Goal: Find contact information: Find contact information

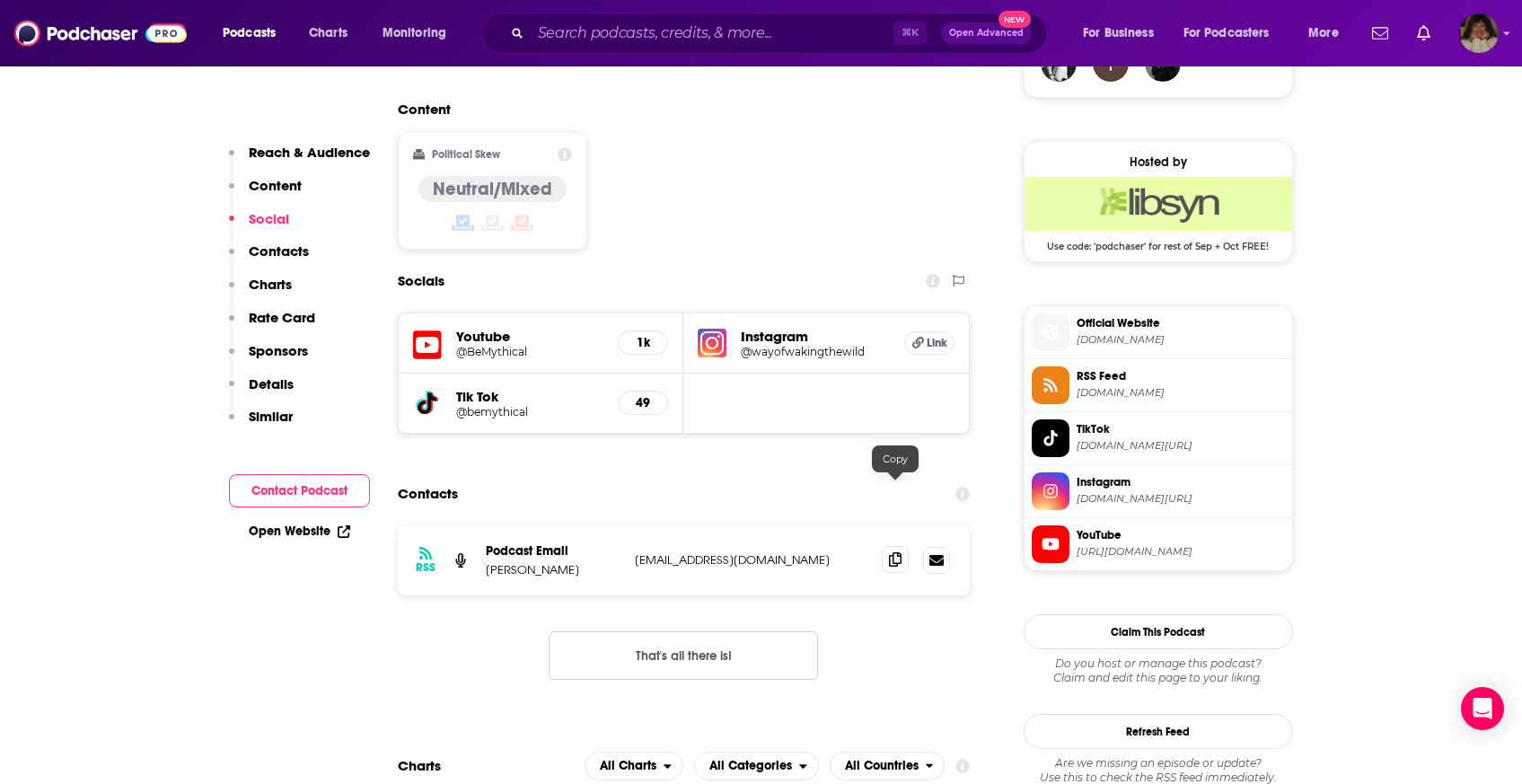
click at [897, 552] on icon at bounding box center [895, 559] width 13 height 14
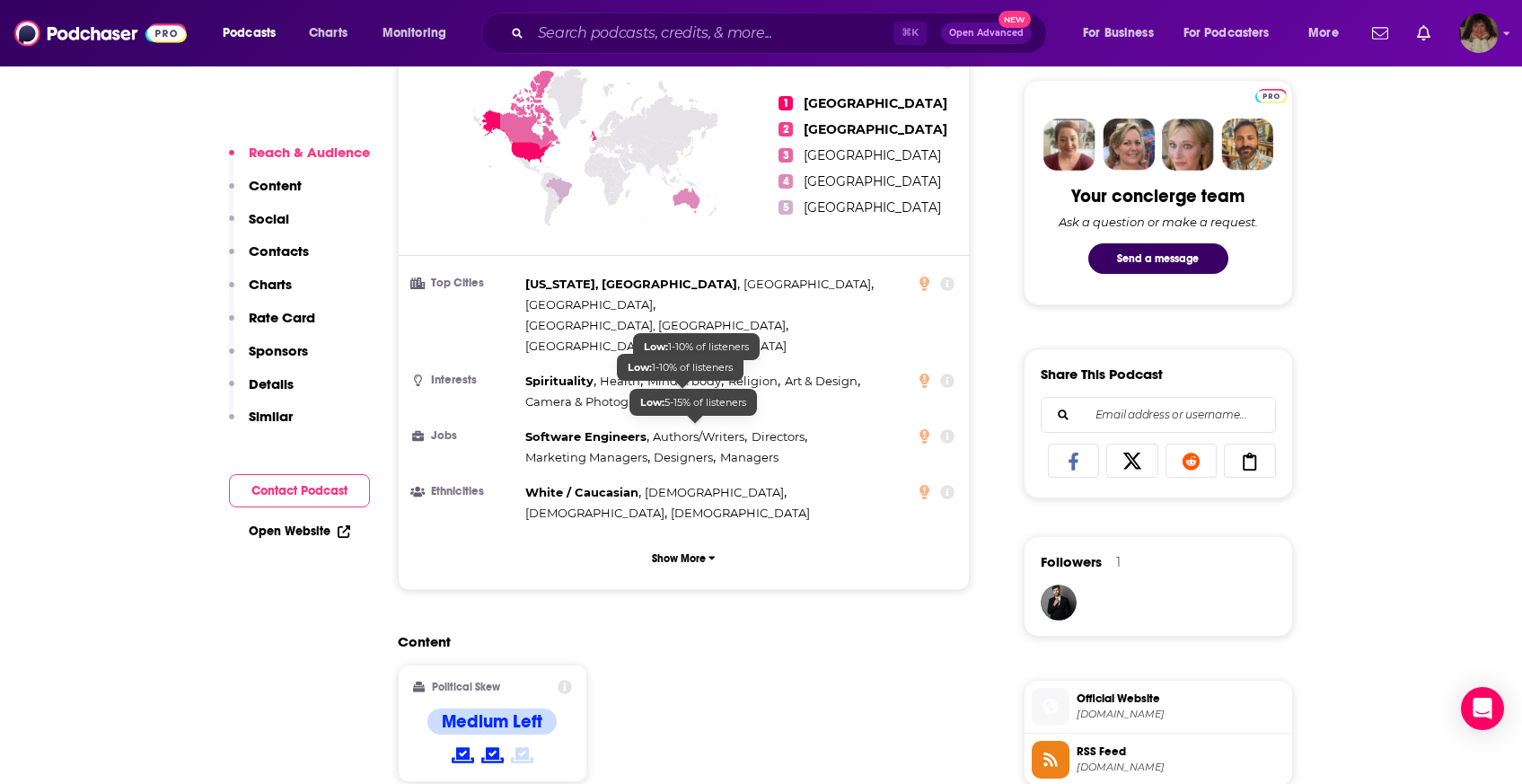
scroll to position [1379, 0]
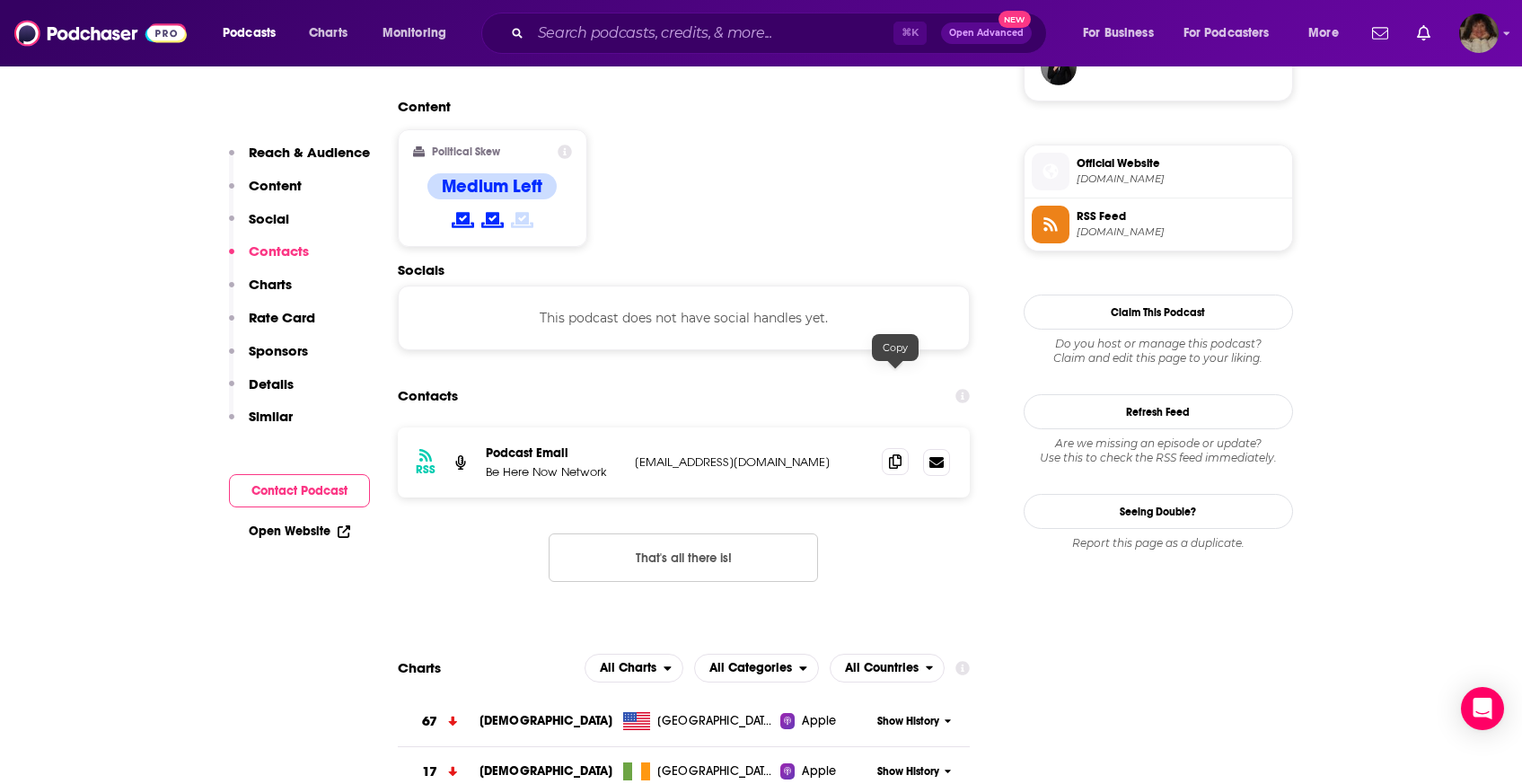
click at [899, 455] on icon at bounding box center [895, 462] width 13 height 14
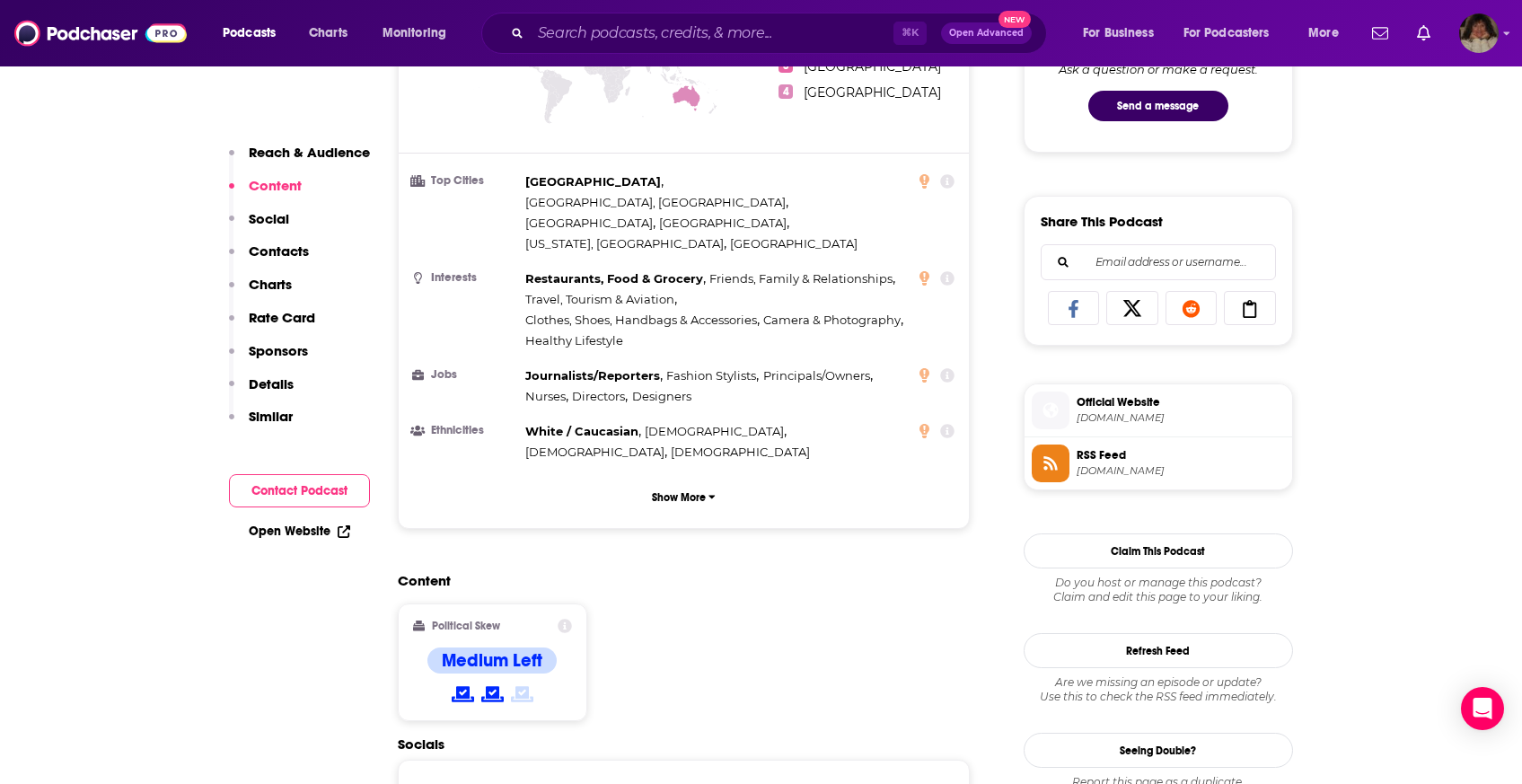
scroll to position [1359, 0]
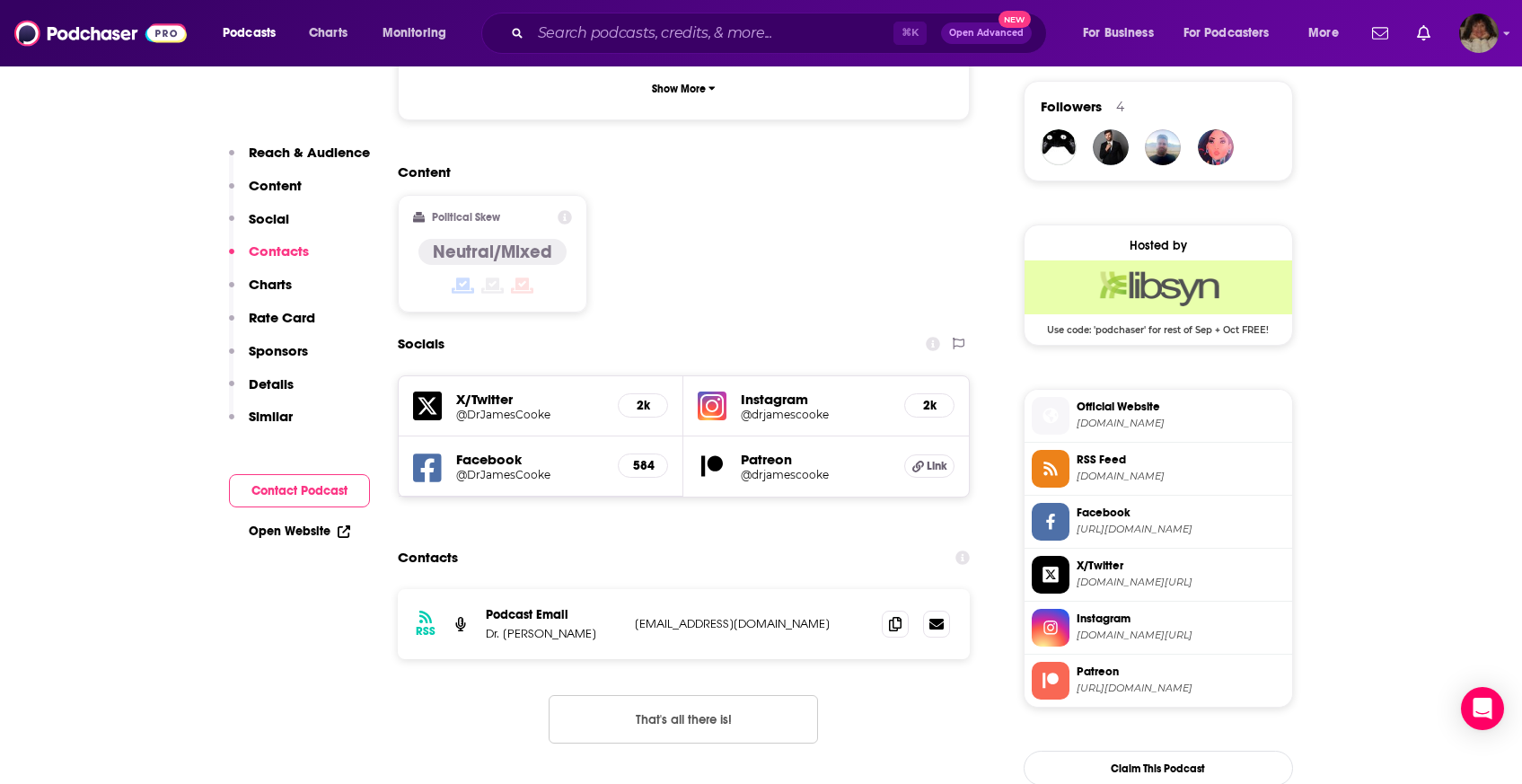
scroll to position [1532, 0]
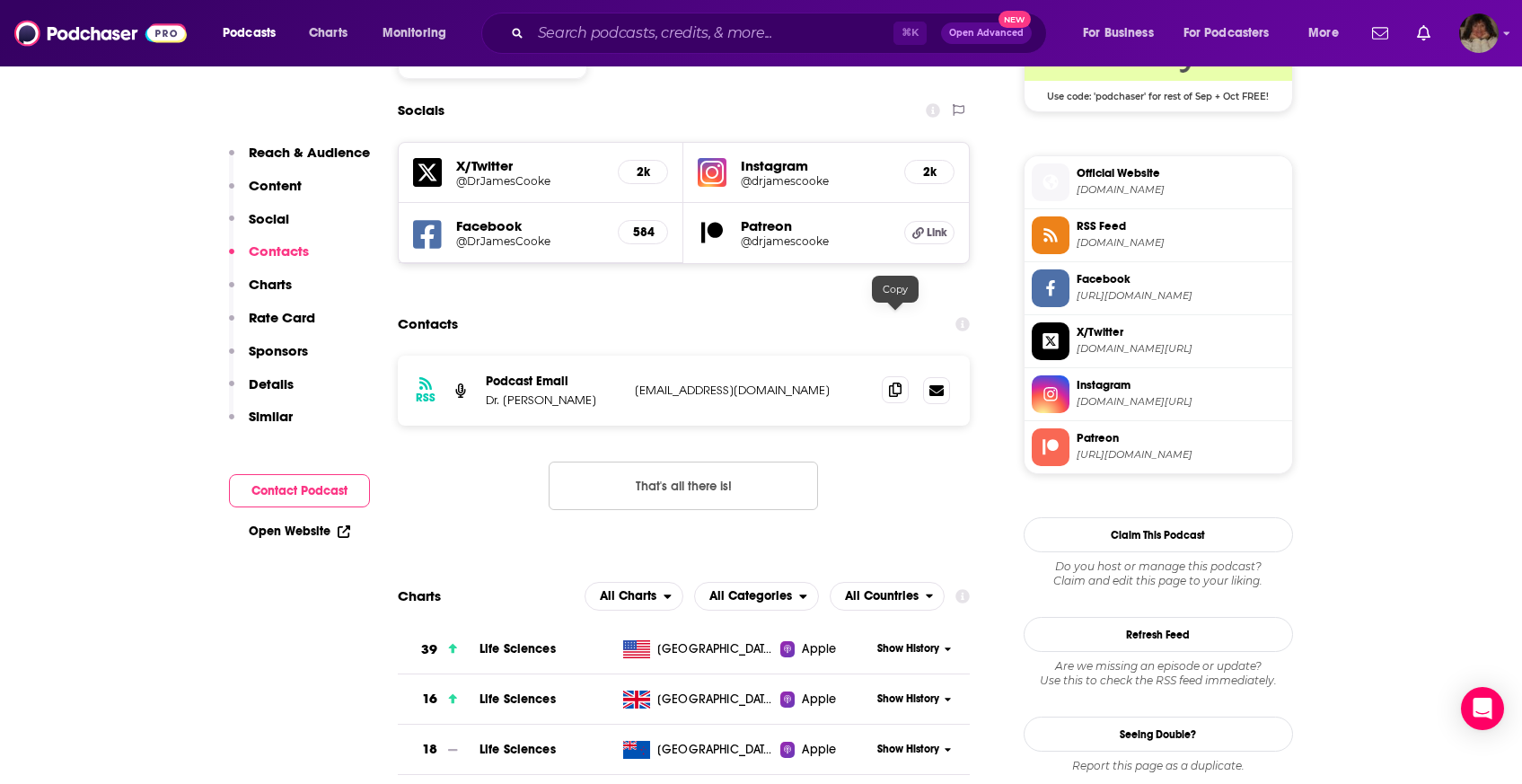
click at [892, 383] on icon at bounding box center [895, 390] width 13 height 14
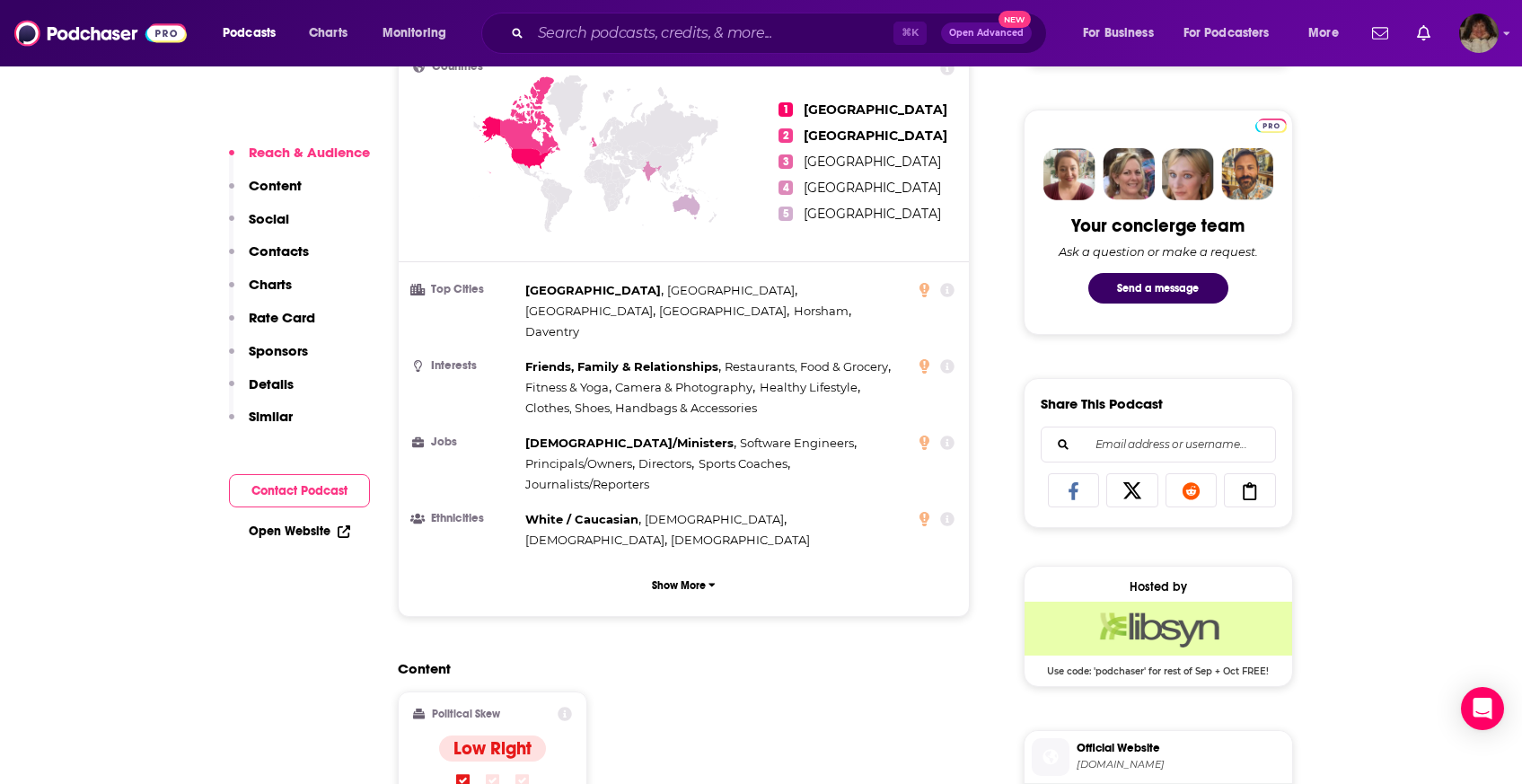
scroll to position [1344, 0]
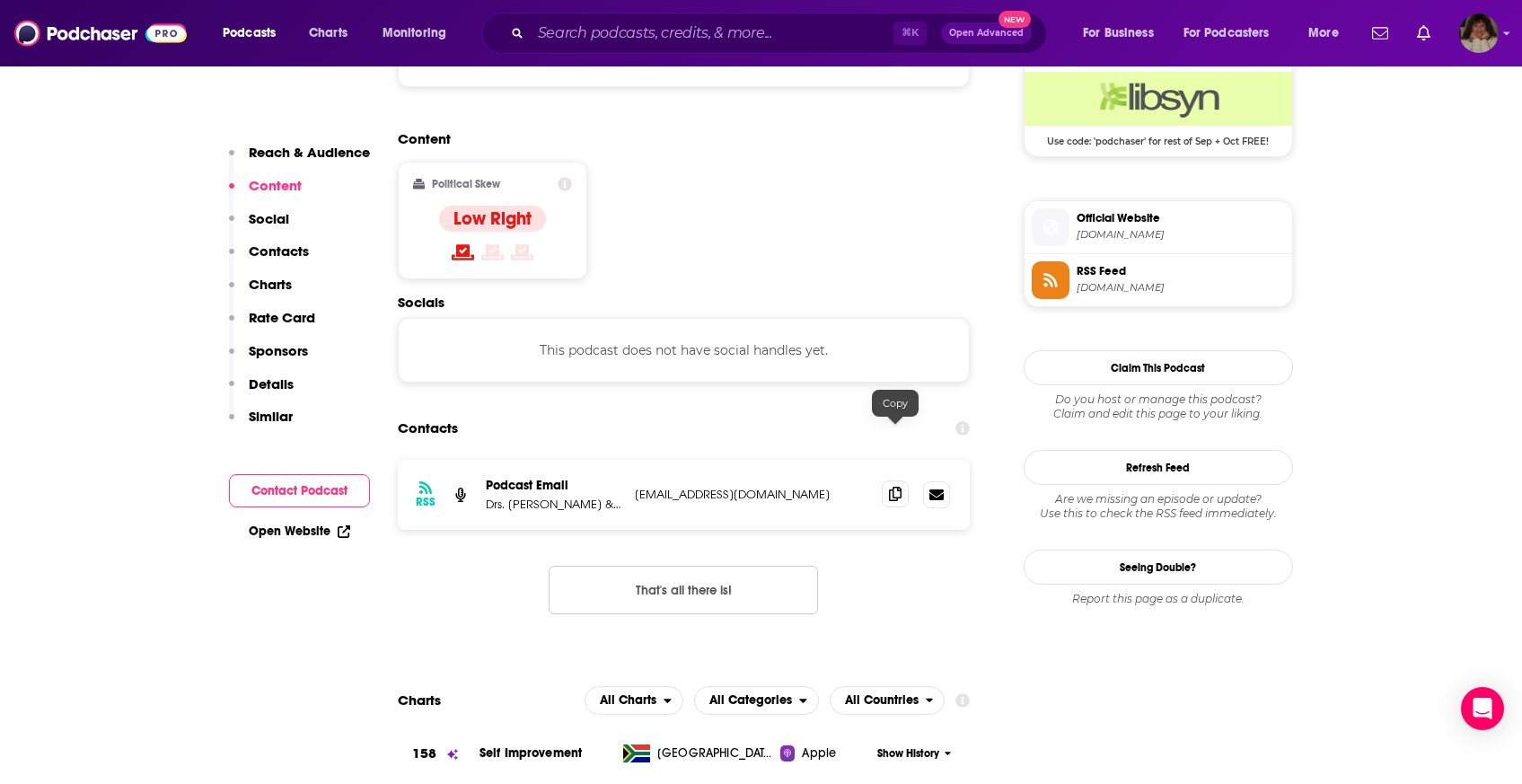
click at [889, 487] on icon at bounding box center [895, 494] width 13 height 14
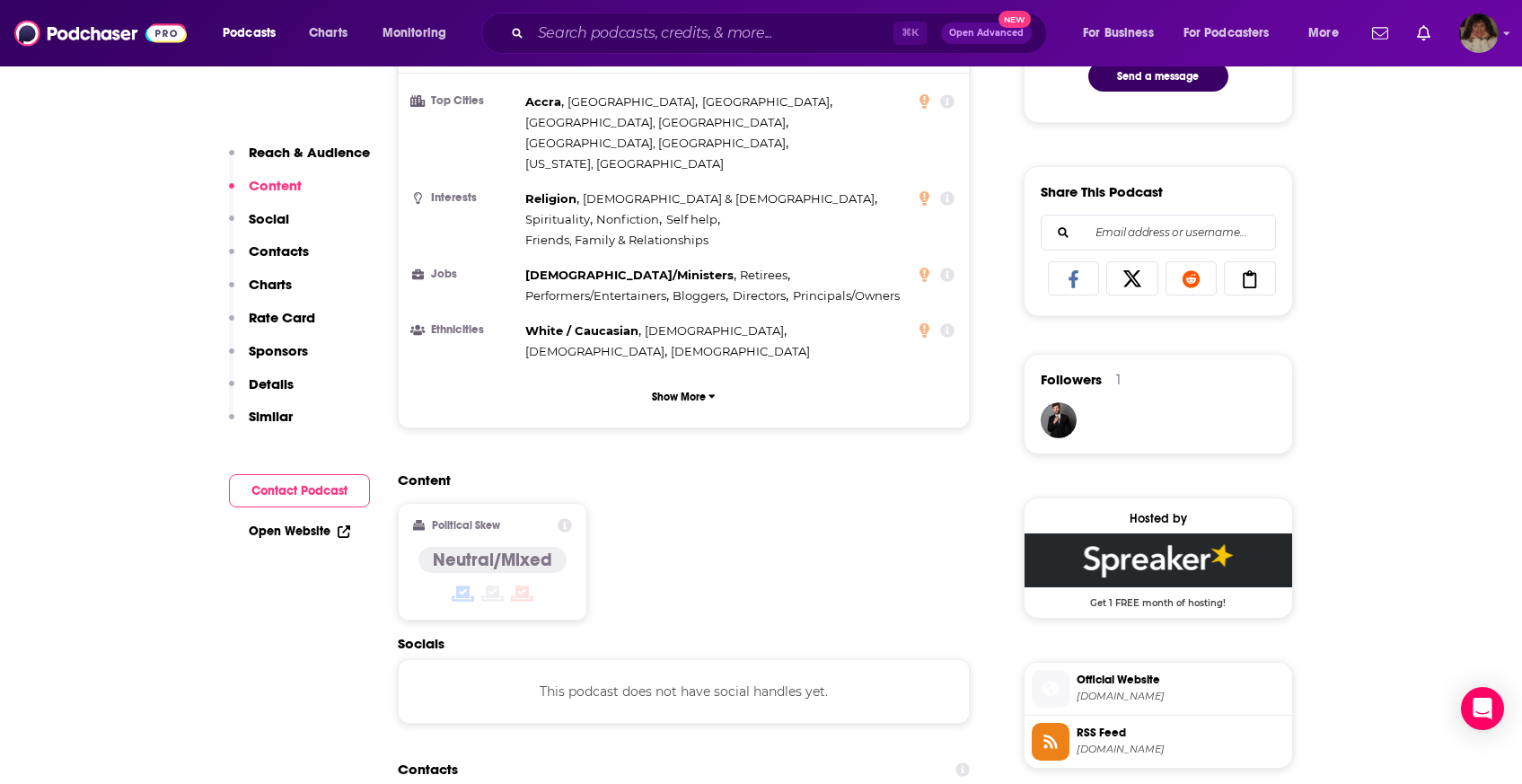
scroll to position [1180, 0]
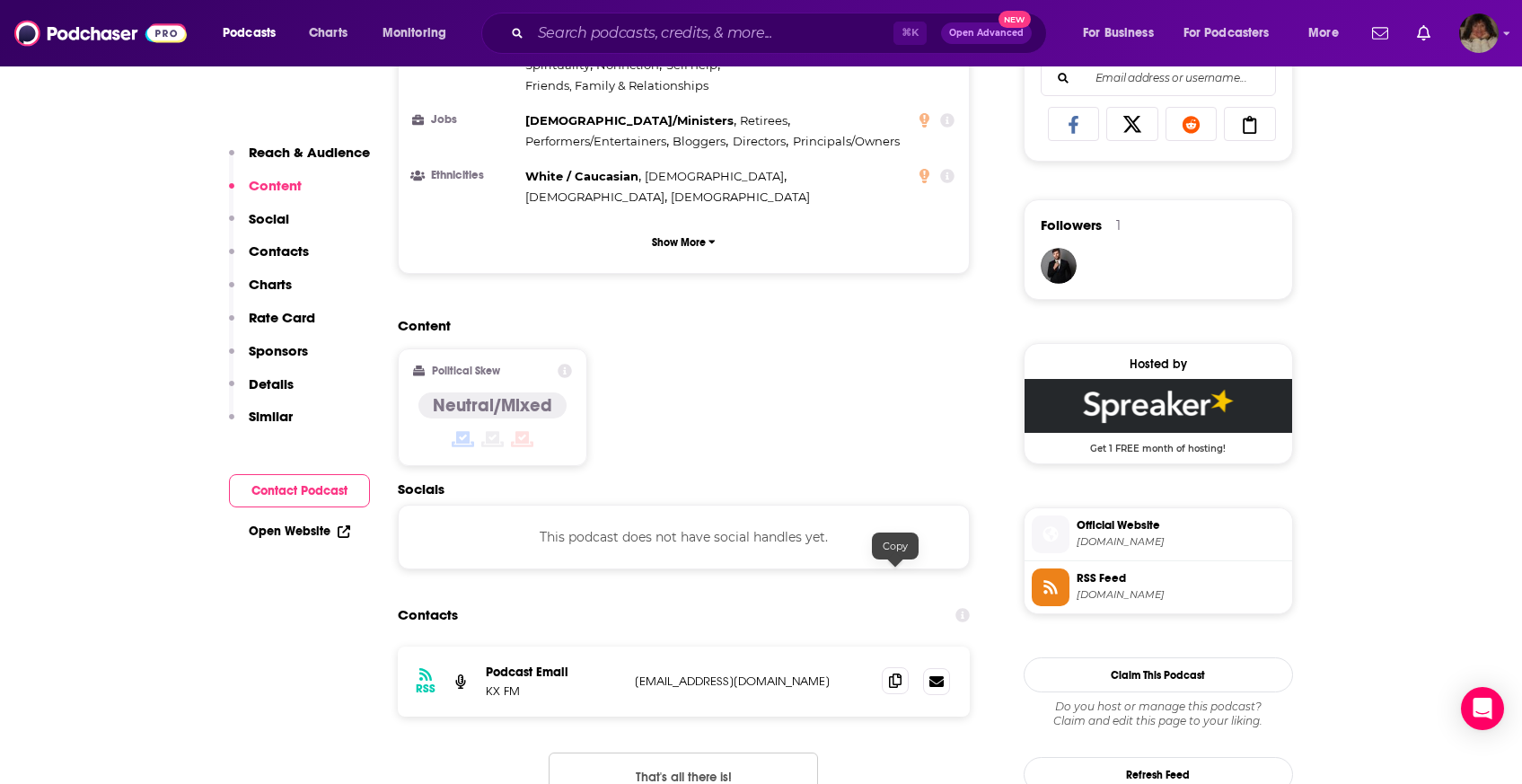
click at [896, 673] on icon at bounding box center [895, 680] width 13 height 14
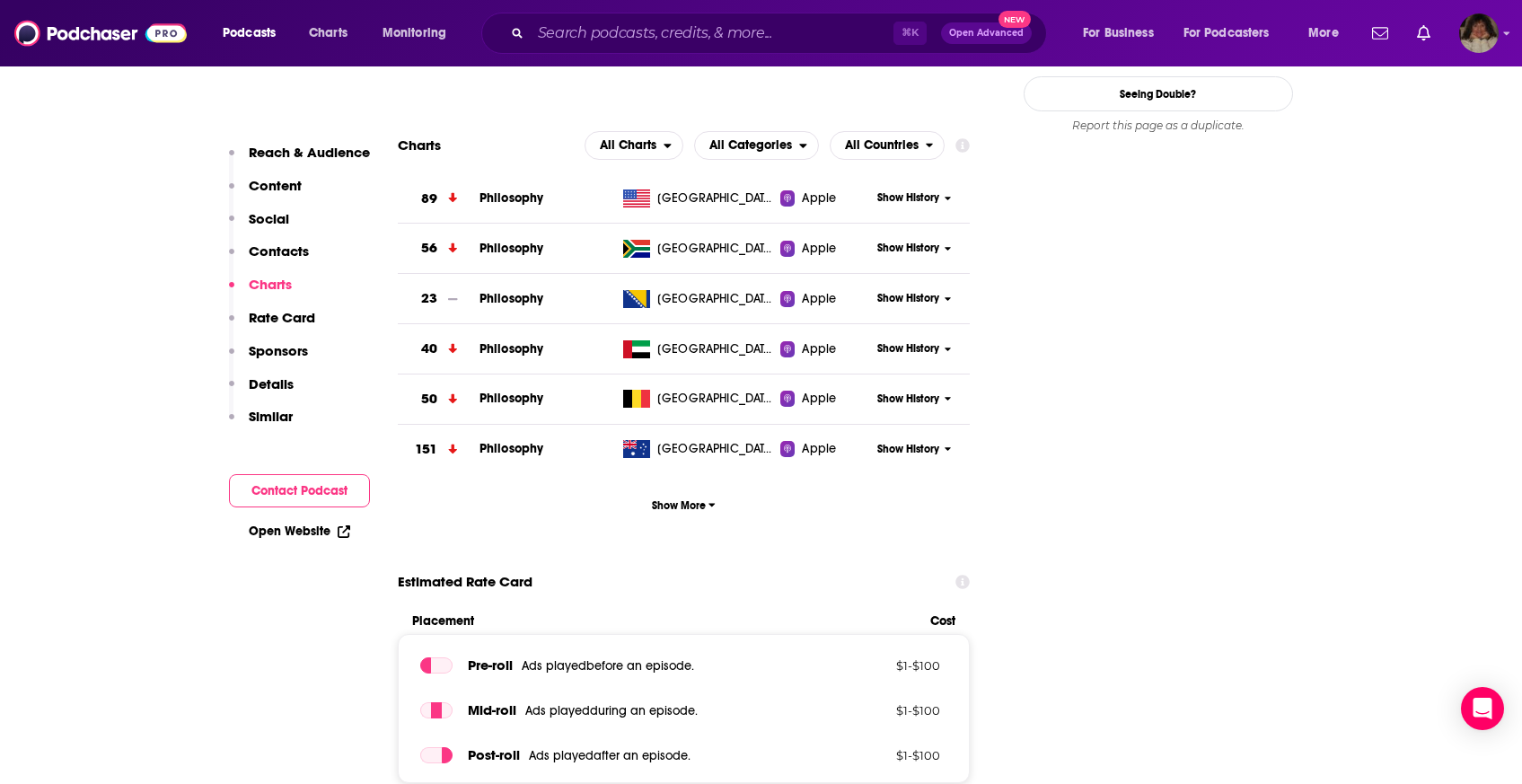
scroll to position [1539, 0]
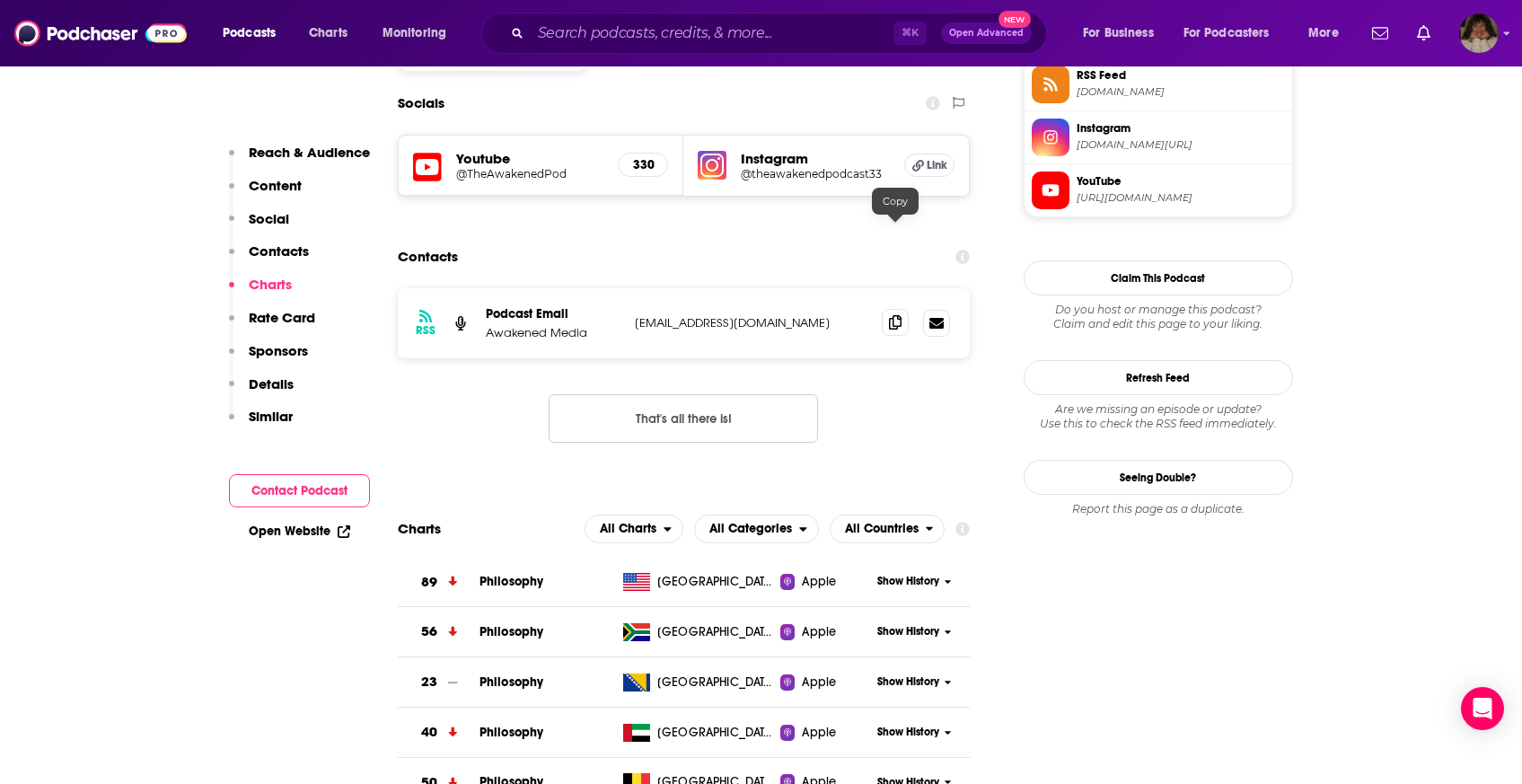
click at [885, 309] on span at bounding box center [895, 322] width 27 height 27
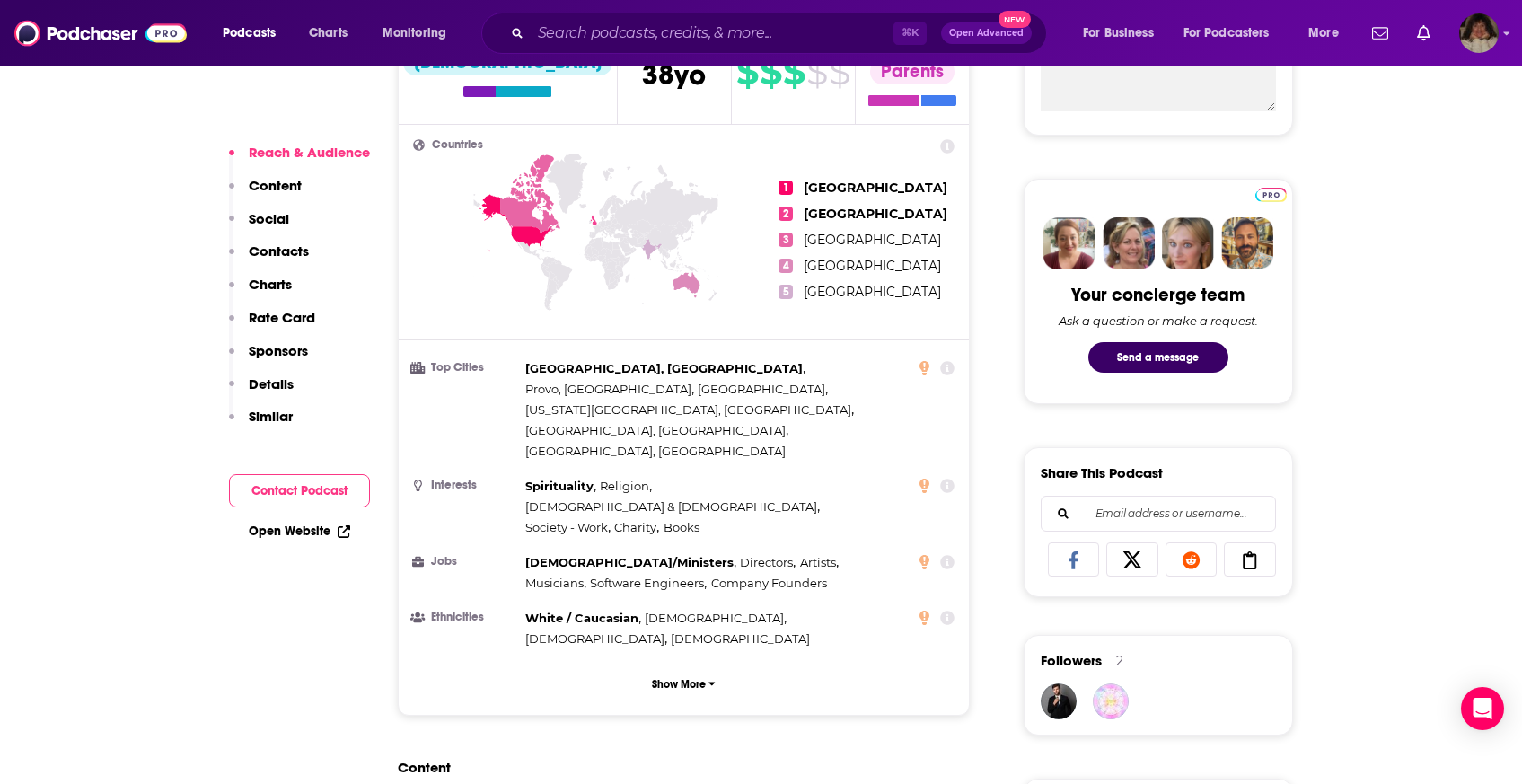
scroll to position [1128, 0]
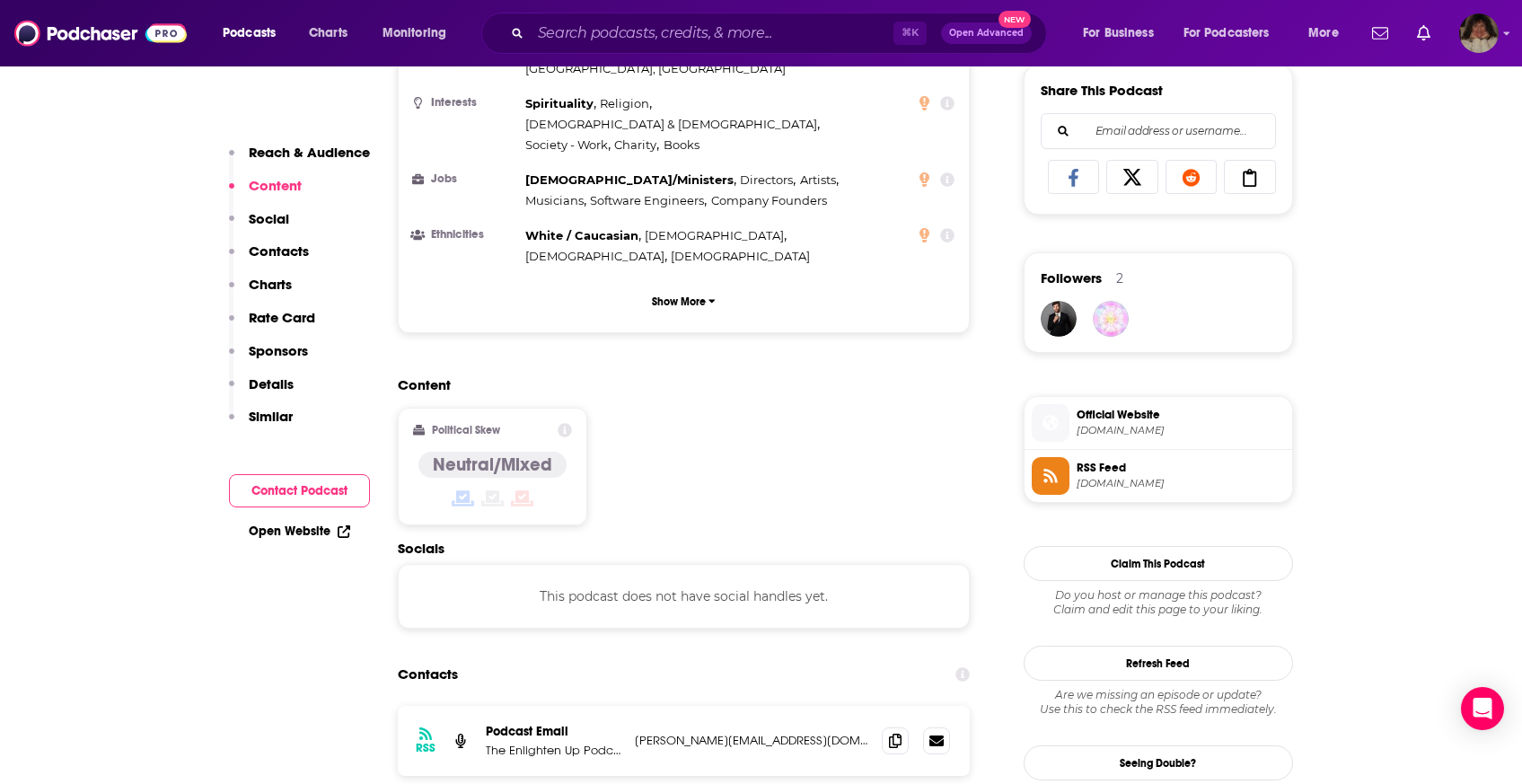
click at [909, 727] on div at bounding box center [916, 741] width 68 height 27
click at [884, 726] on span at bounding box center [895, 740] width 27 height 27
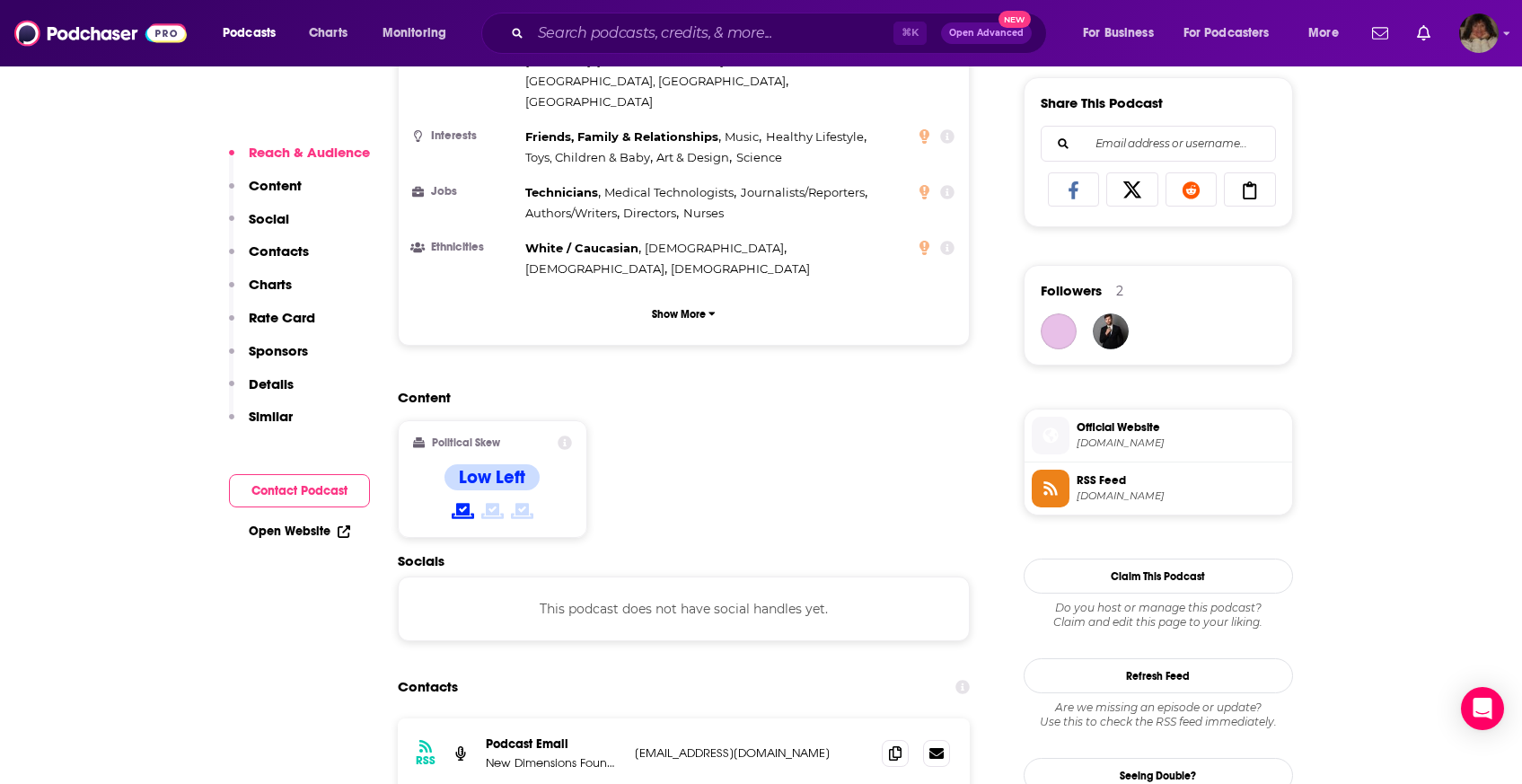
scroll to position [1391, 0]
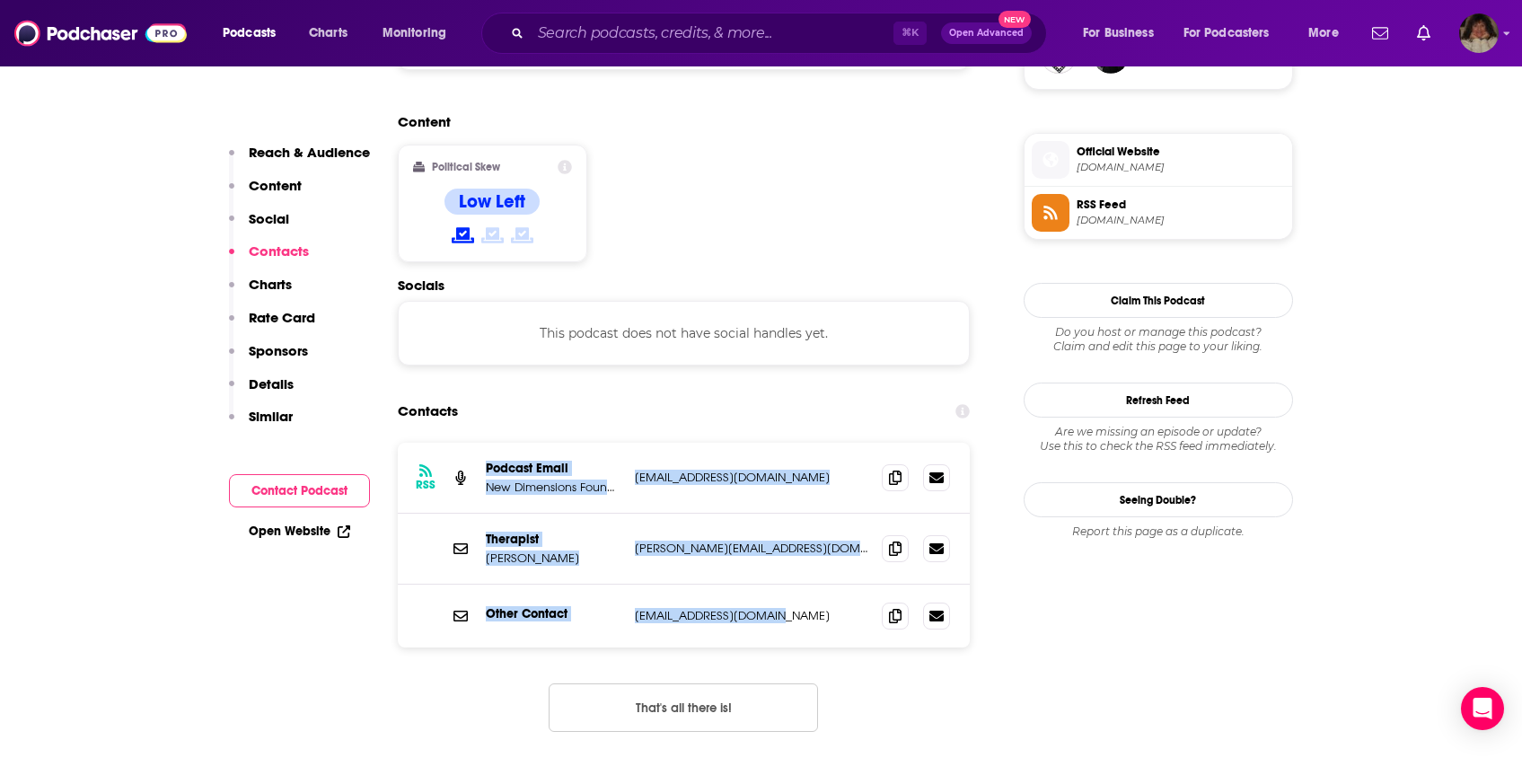
drag, startPoint x: 799, startPoint y: 511, endPoint x: 581, endPoint y: 347, distance: 272.8
click at [581, 443] on div "RSS Podcast Email New Dimensions Foundation ndcafes@gmail.com ndcafes@gmail.com…" at bounding box center [684, 545] width 573 height 204
copy div "Podcast Email New Dimensions Foundation ndcafes@gmail.com ndcafes@gmail.com The…"
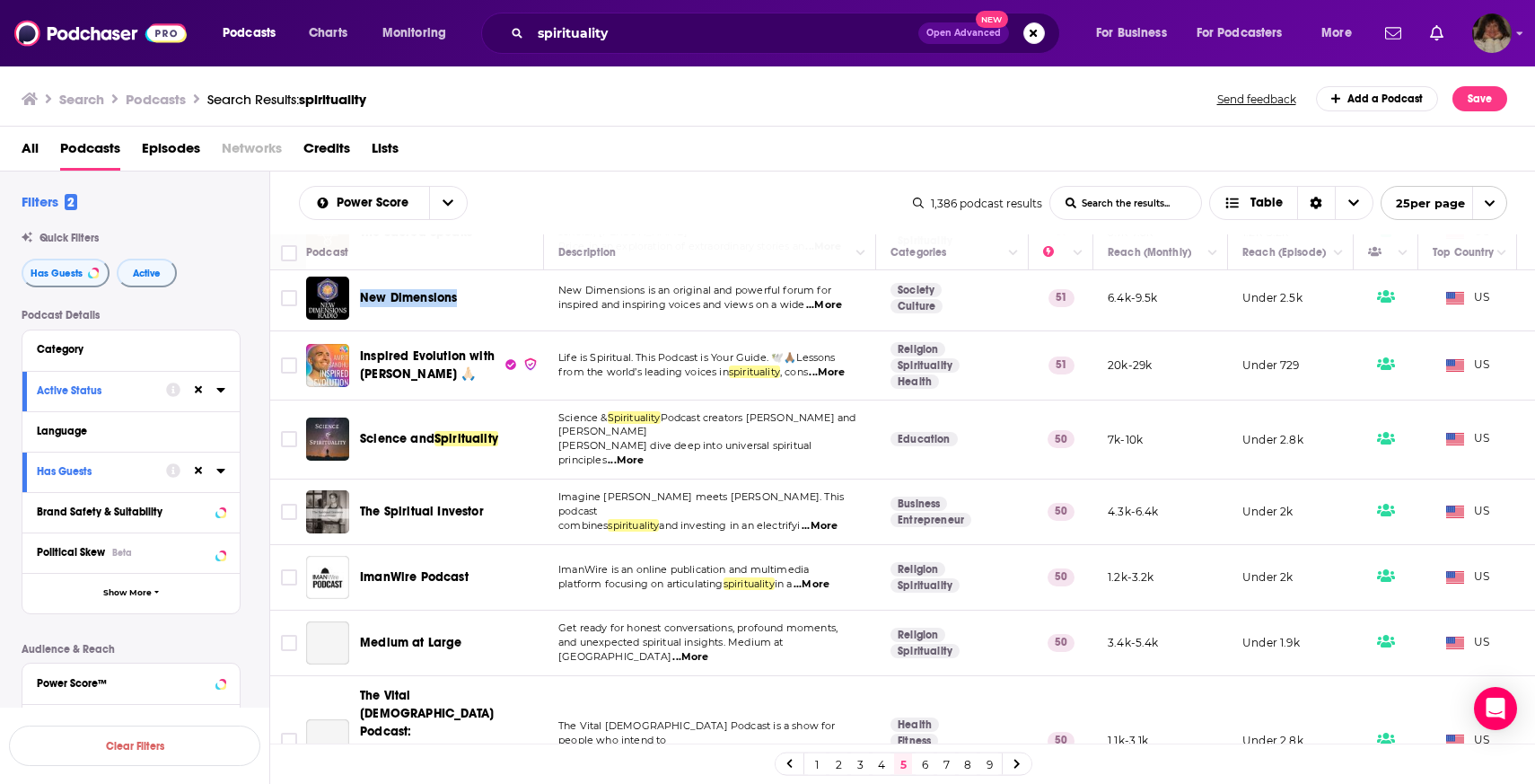
scroll to position [1284, 0]
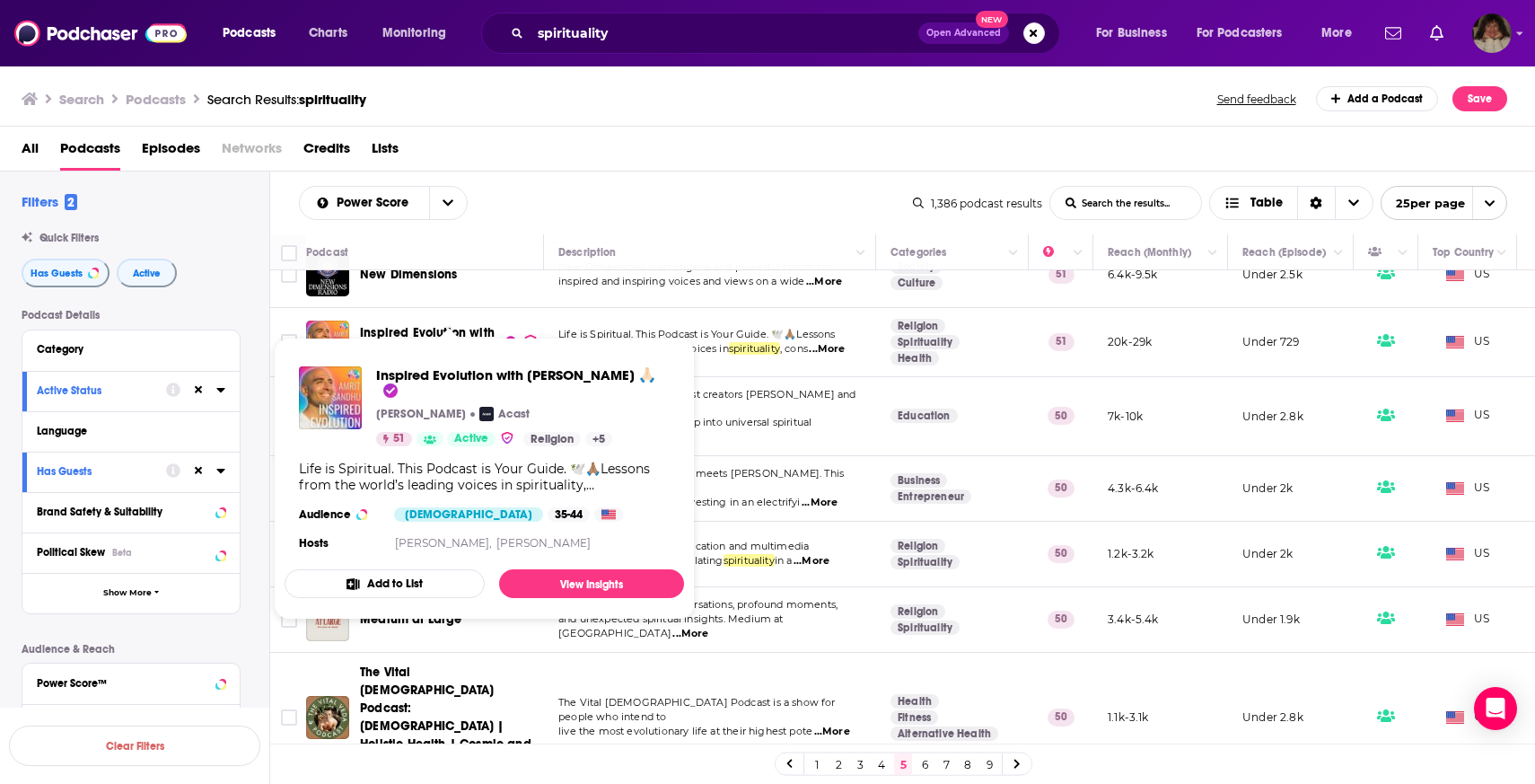
click at [572, 127] on div "All Podcasts Episodes Networks Credits Lists" at bounding box center [768, 149] width 1536 height 45
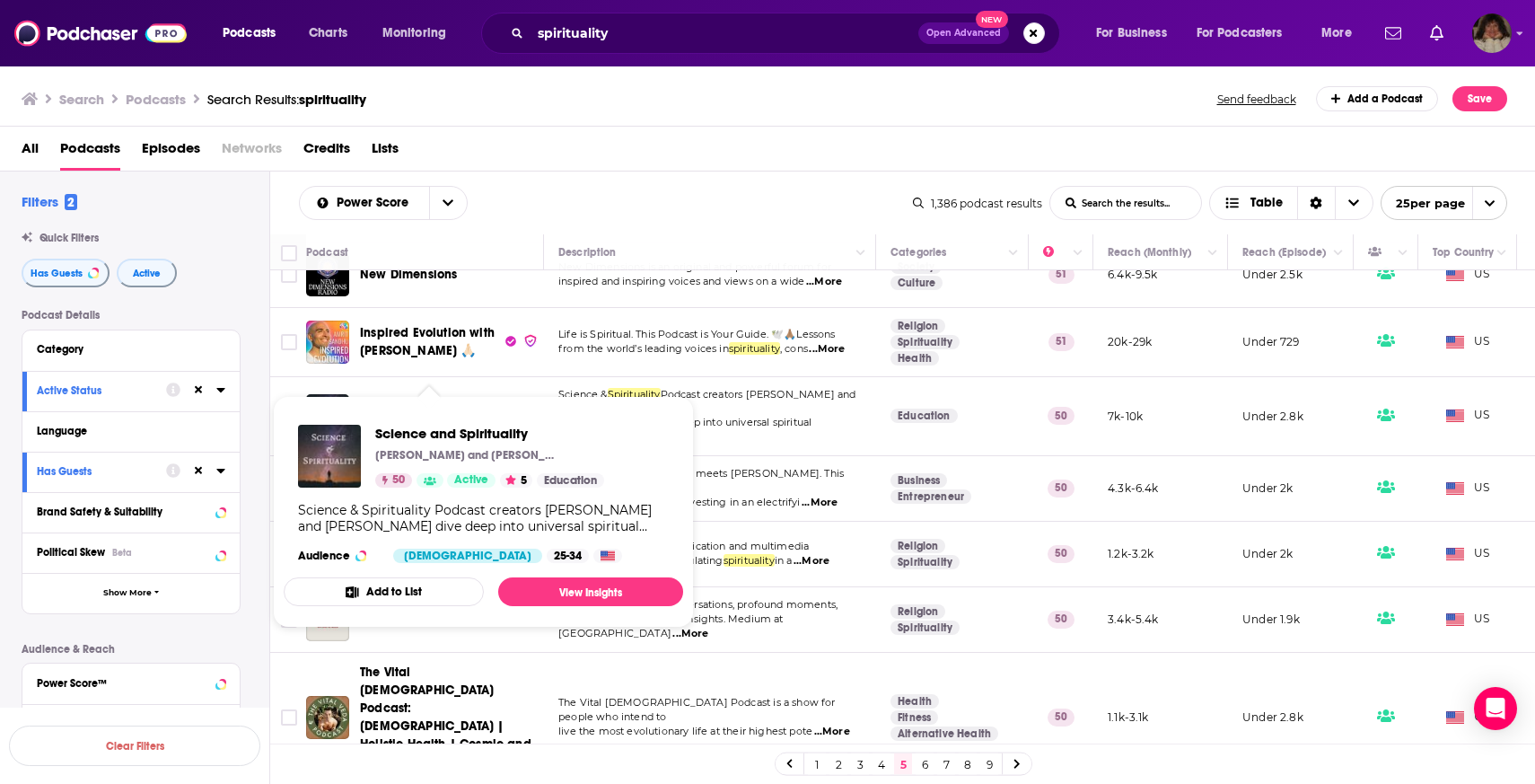
drag, startPoint x: 452, startPoint y: 359, endPoint x: 537, endPoint y: 294, distance: 107.0
click at [558, 192] on div "Power Score List Search Input Search the results... Table 1,386 podcast results…" at bounding box center [903, 531] width 1266 height 720
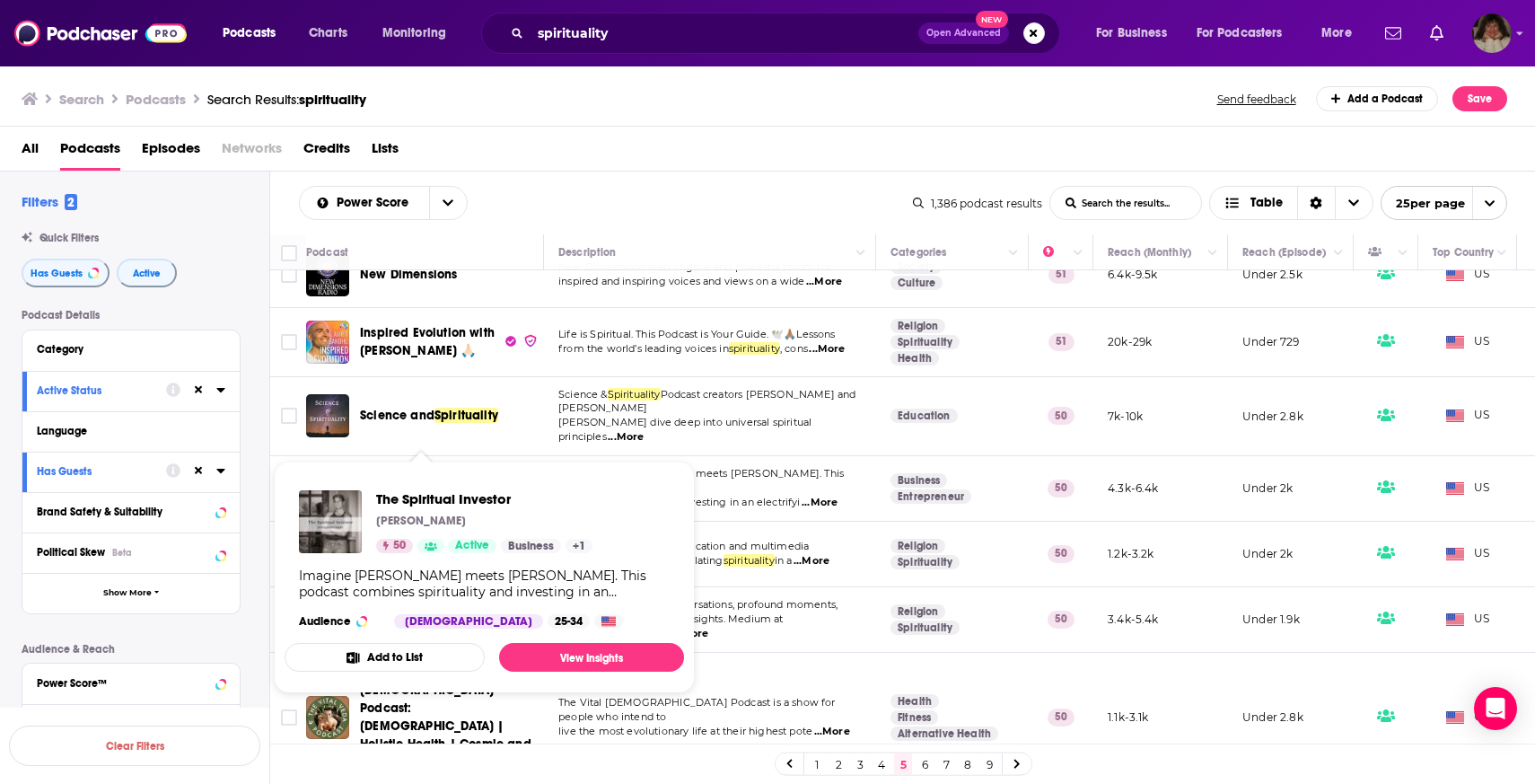
click at [577, 221] on div "Power Score List Search Input Search the results... Table 1,386 podcast results…" at bounding box center [903, 203] width 1266 height 63
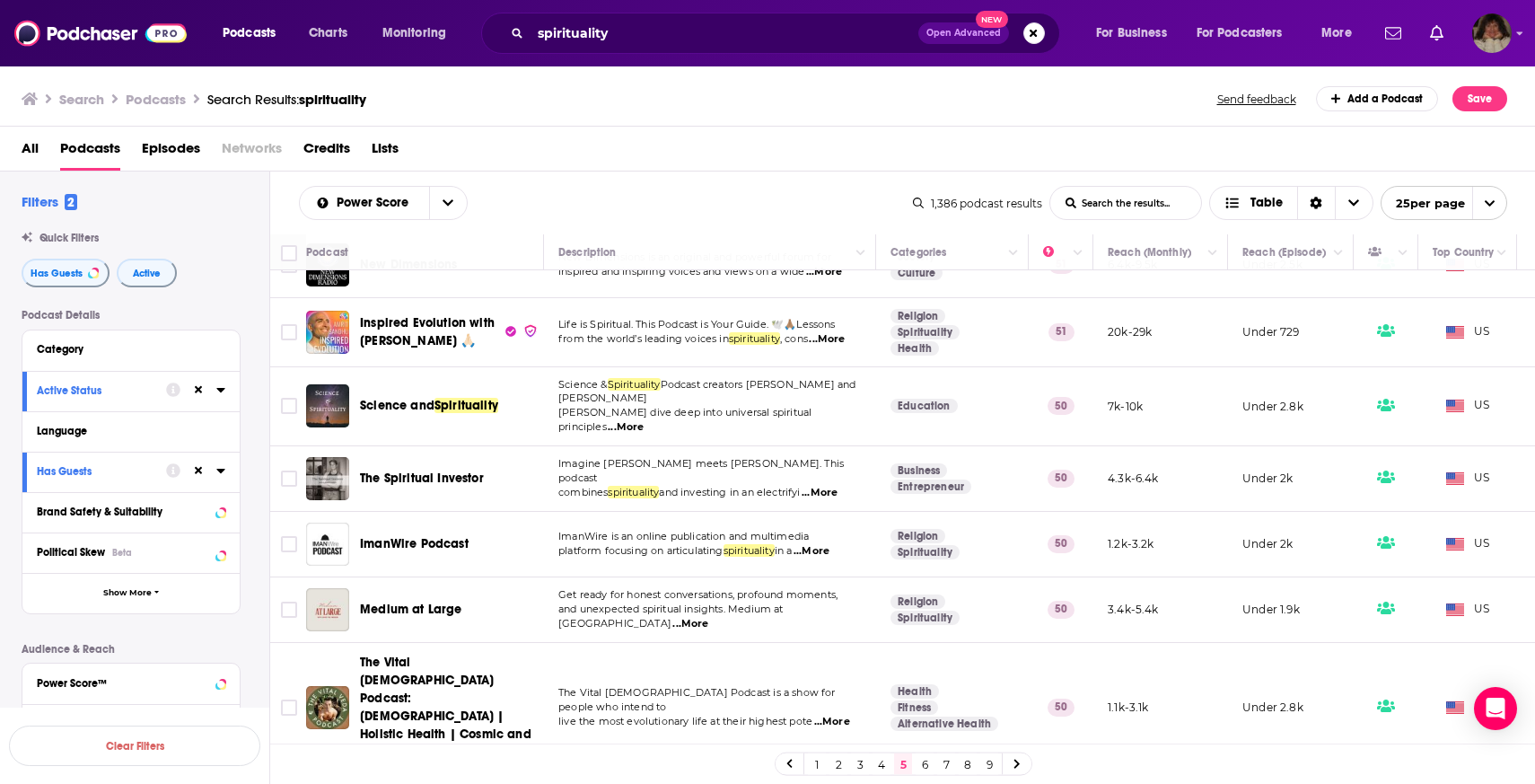
scroll to position [1383, 0]
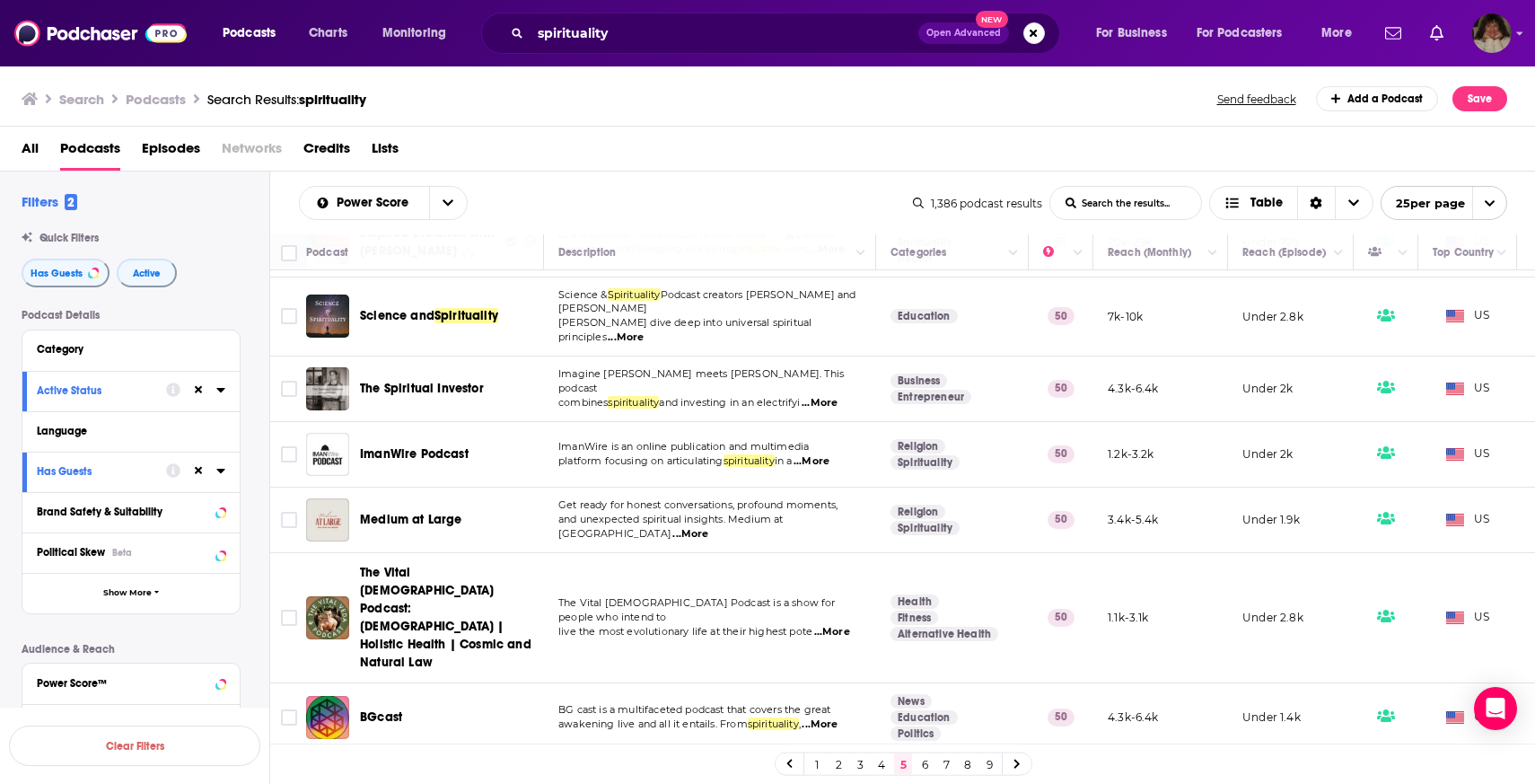
click at [810, 180] on div "Power Score List Search Input Search the results... Table 1,386 podcast results…" at bounding box center [903, 203] width 1266 height 63
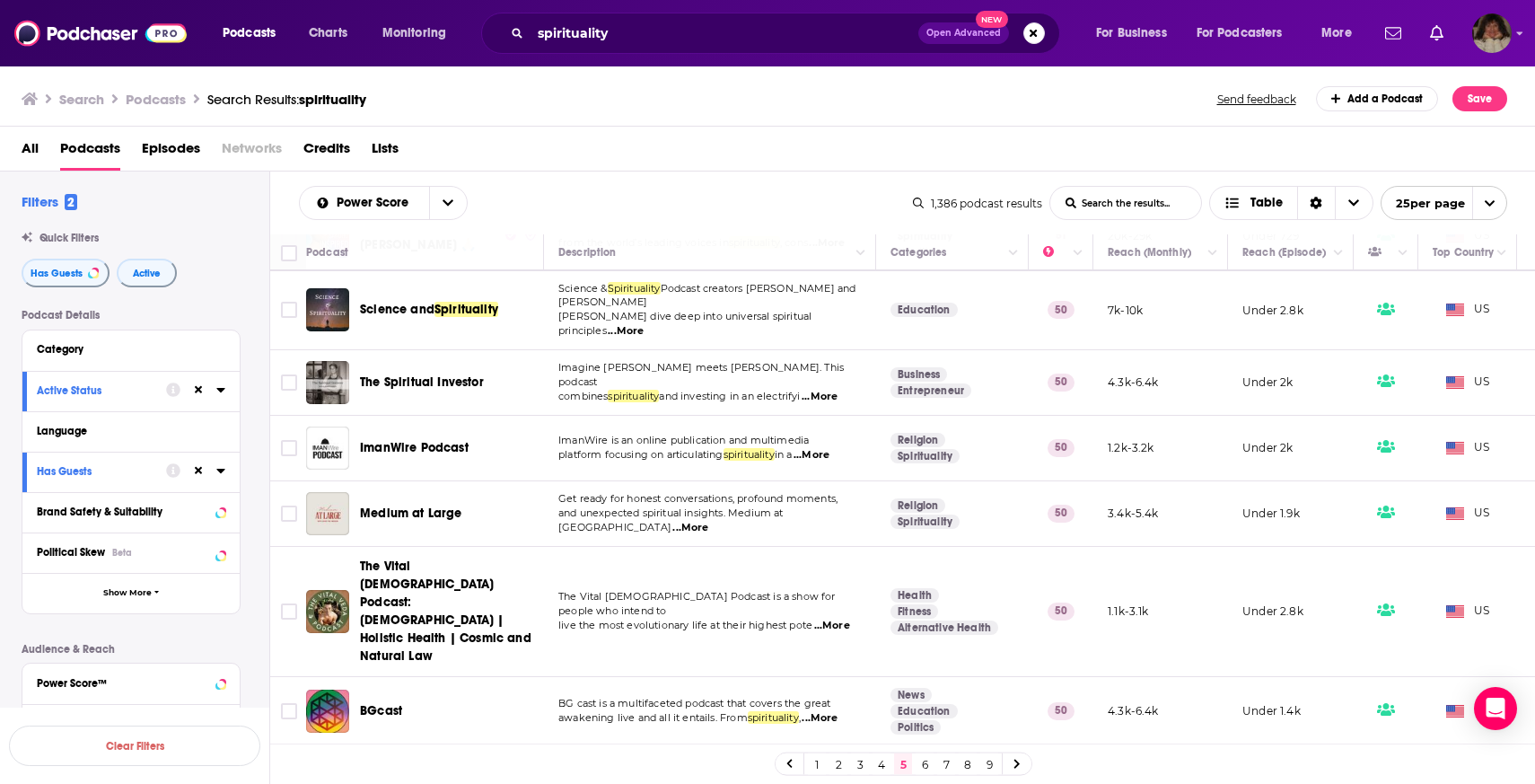
click at [920, 768] on link "6" at bounding box center [925, 764] width 18 height 22
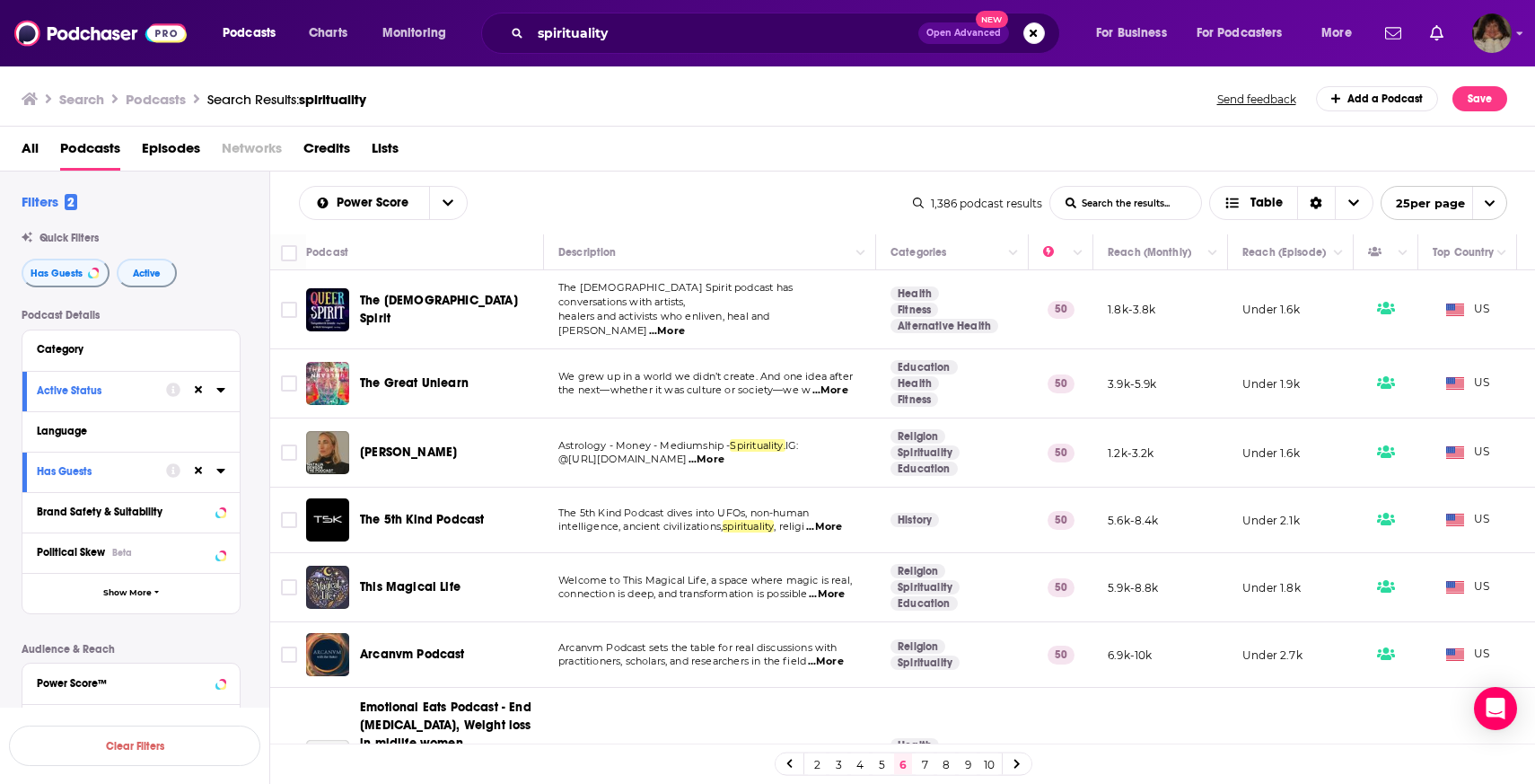
click at [989, 753] on link "10" at bounding box center [989, 764] width 18 height 22
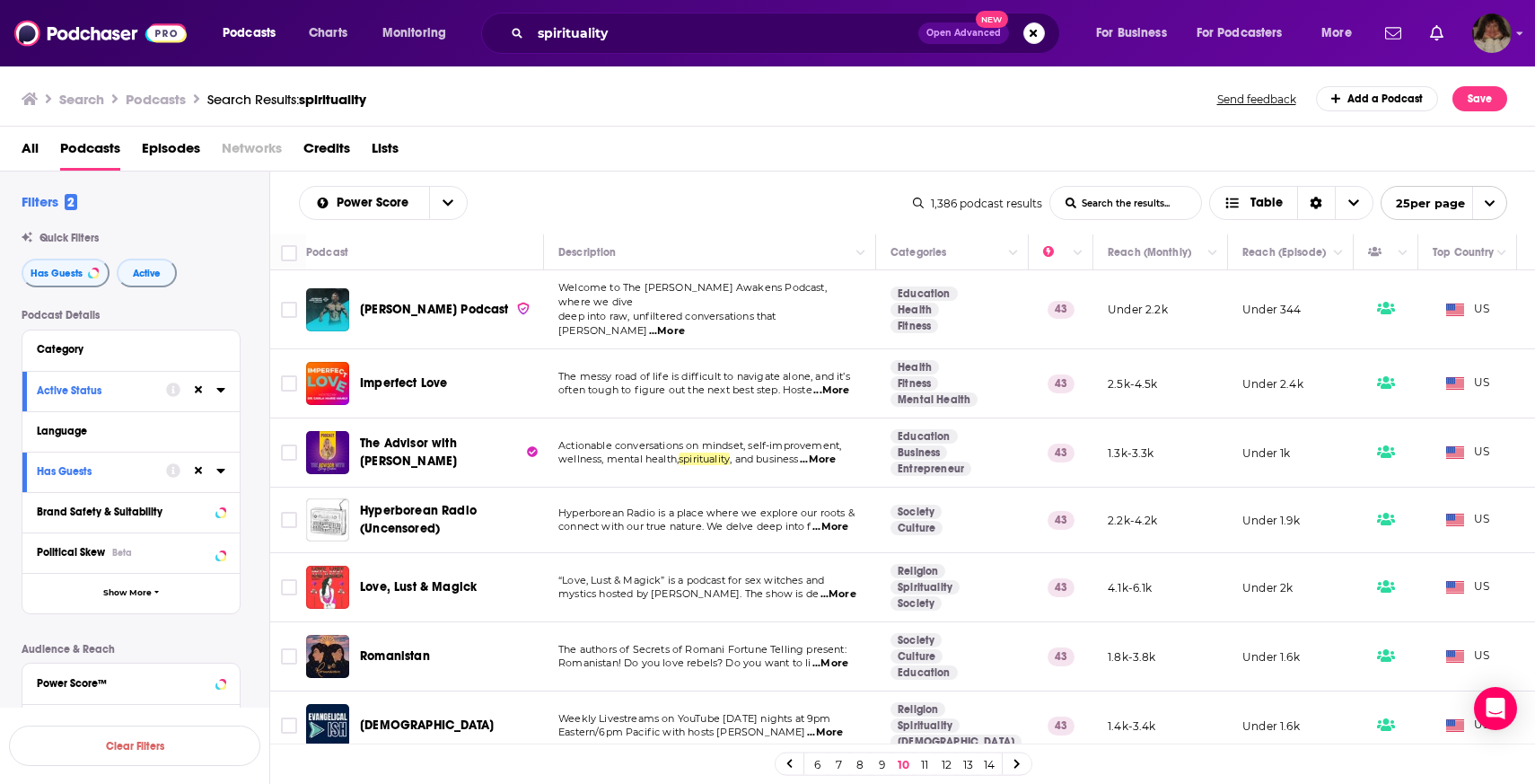
click at [989, 753] on link "14" at bounding box center [989, 764] width 18 height 22
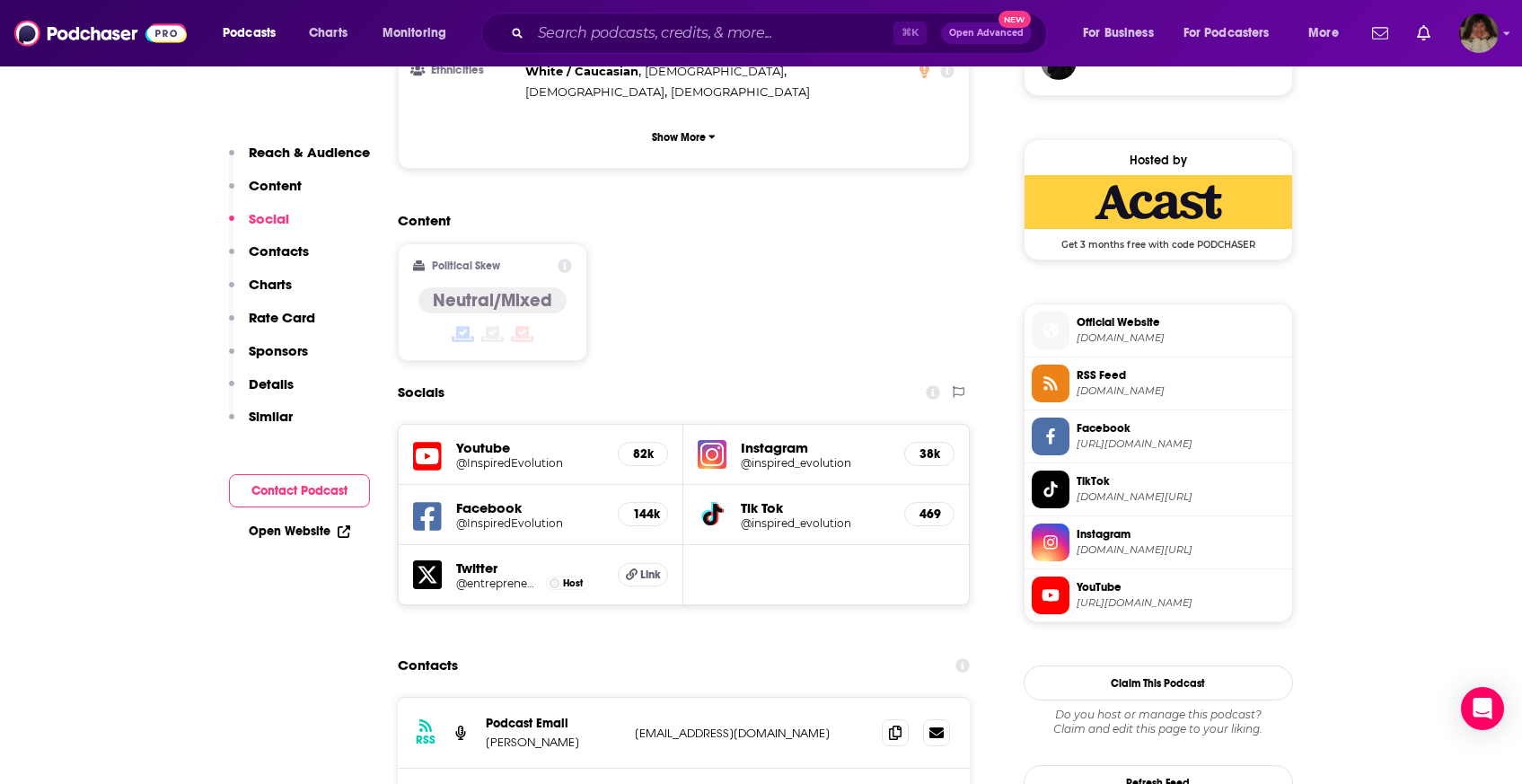
scroll to position [1722, 0]
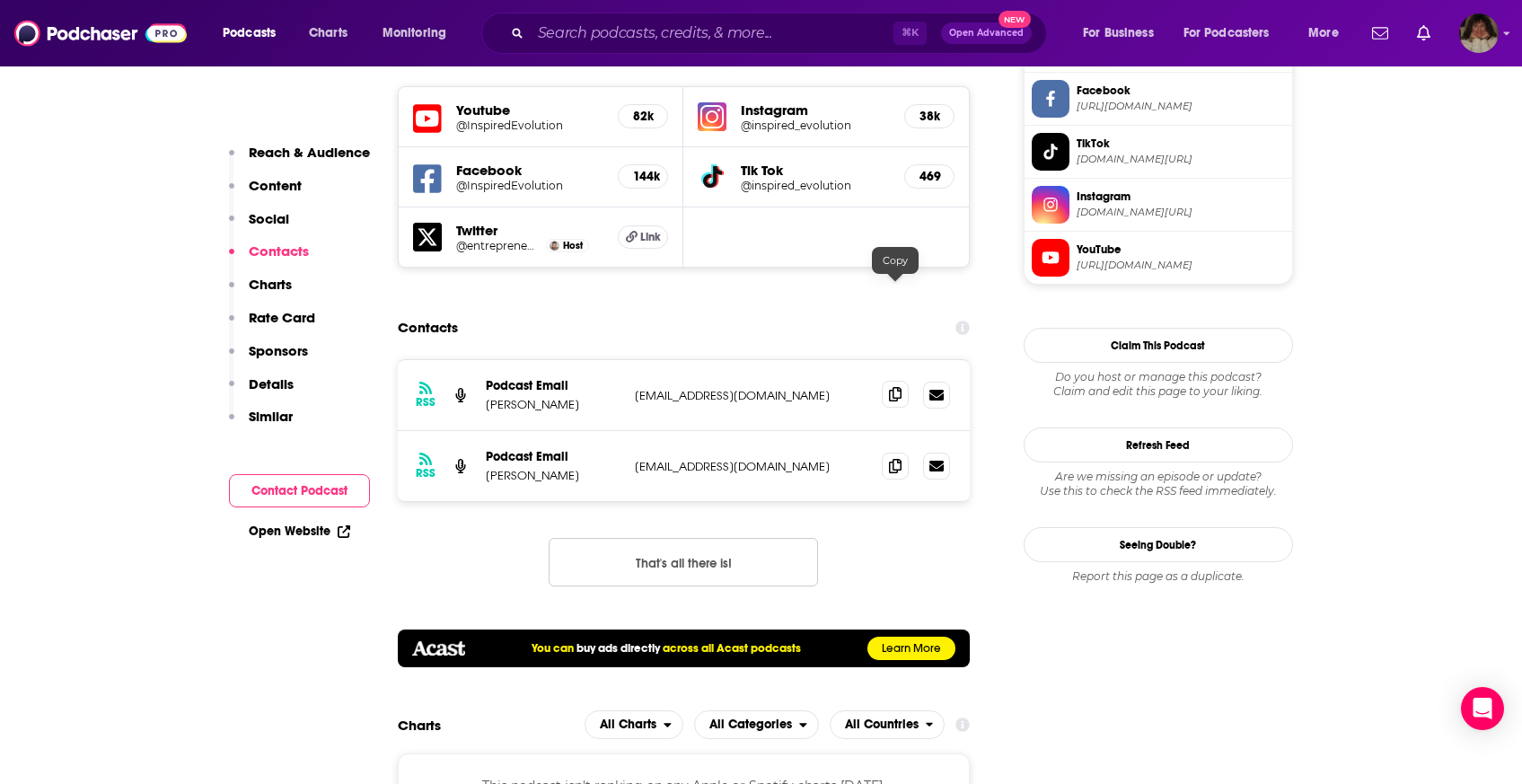
click at [890, 387] on icon at bounding box center [895, 394] width 13 height 14
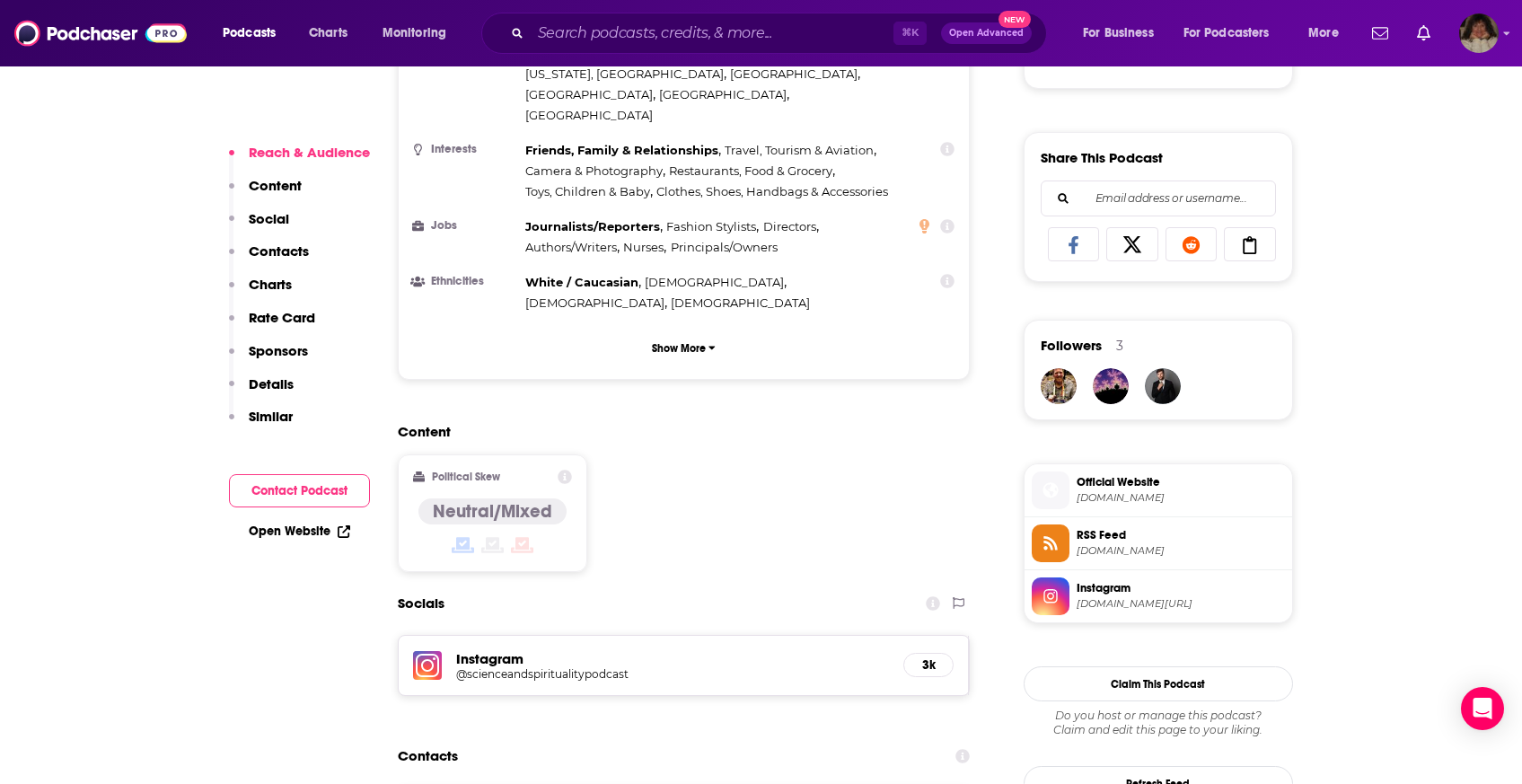
scroll to position [1329, 0]
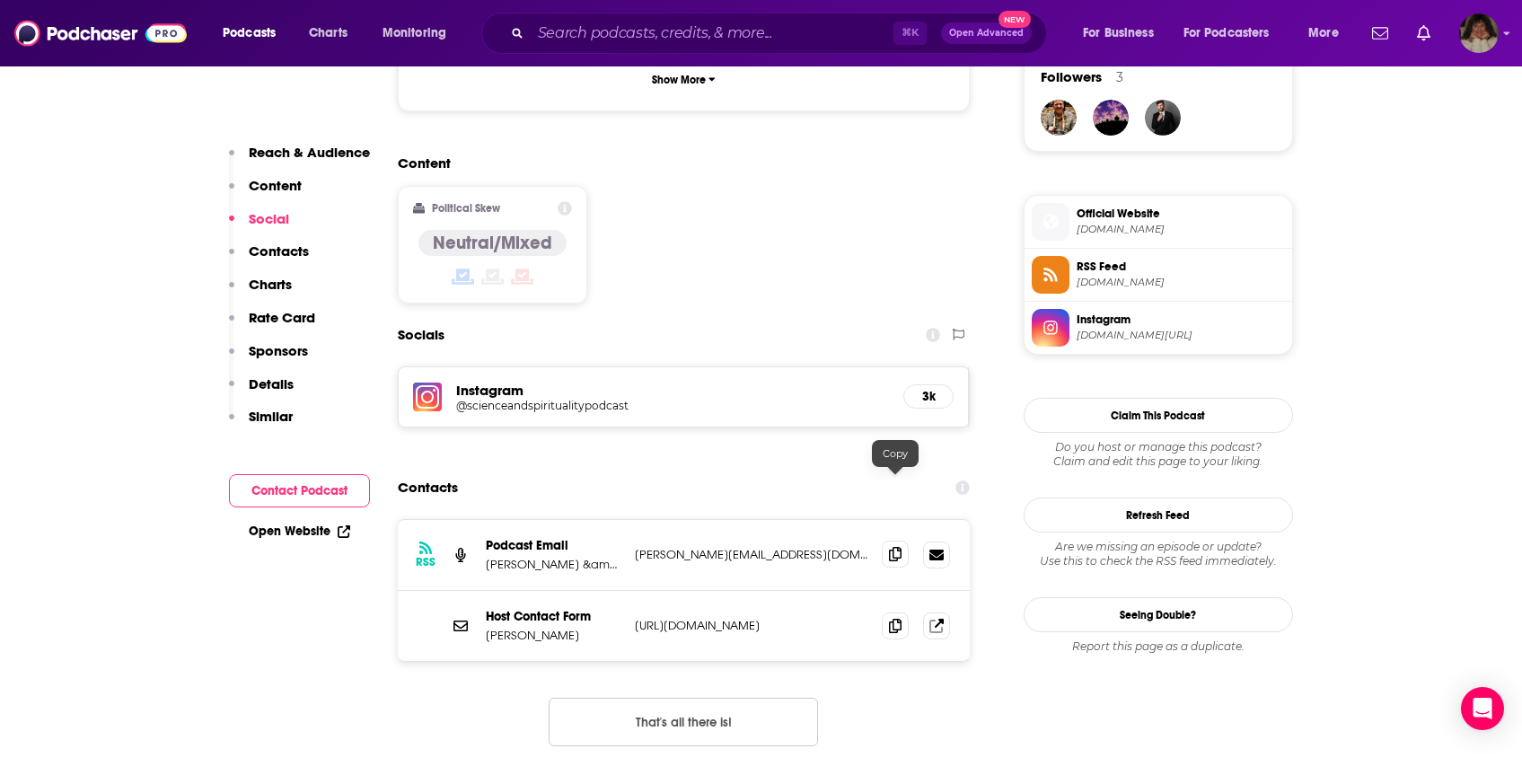
click at [889, 546] on icon at bounding box center [895, 554] width 13 height 14
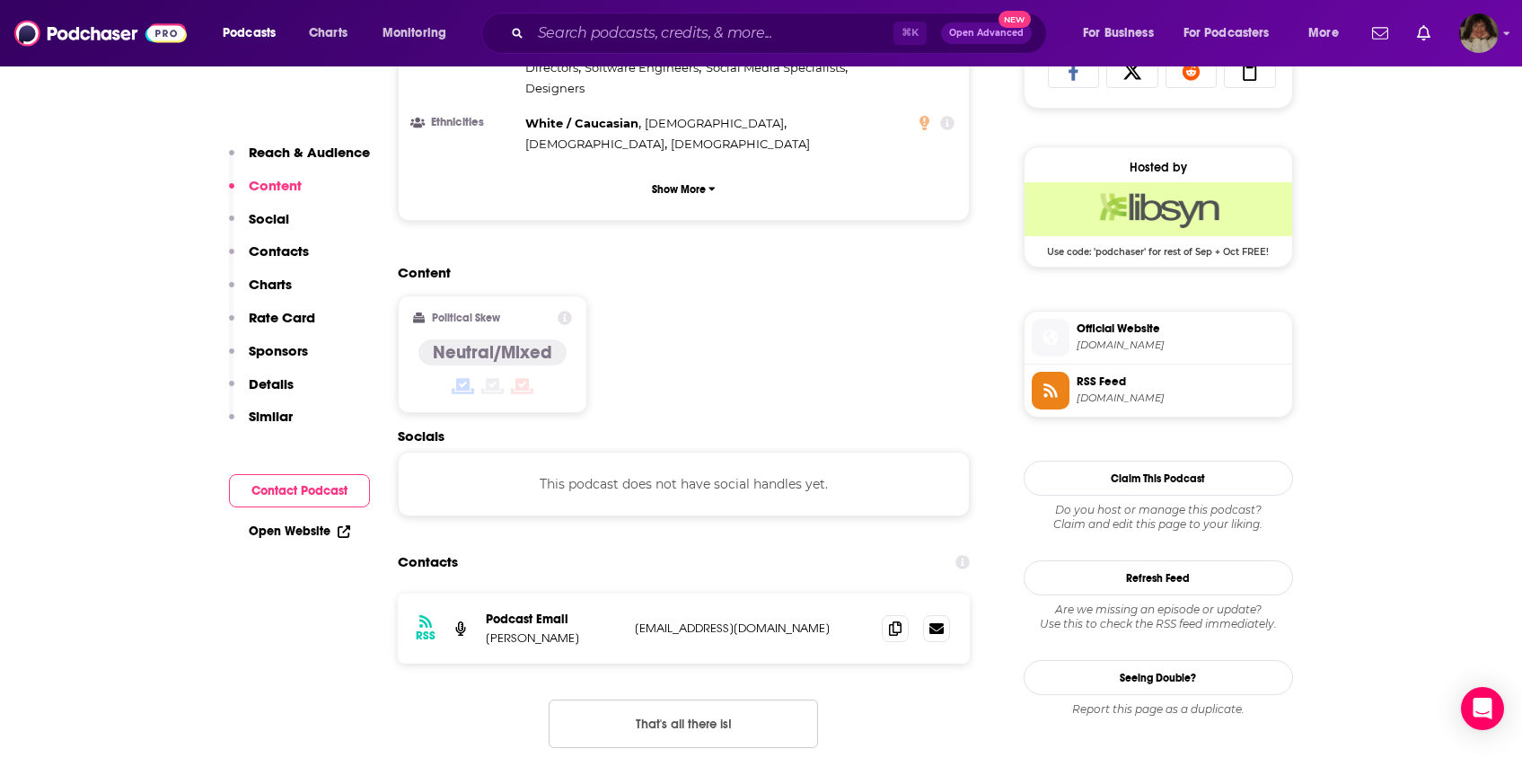
scroll to position [1281, 0]
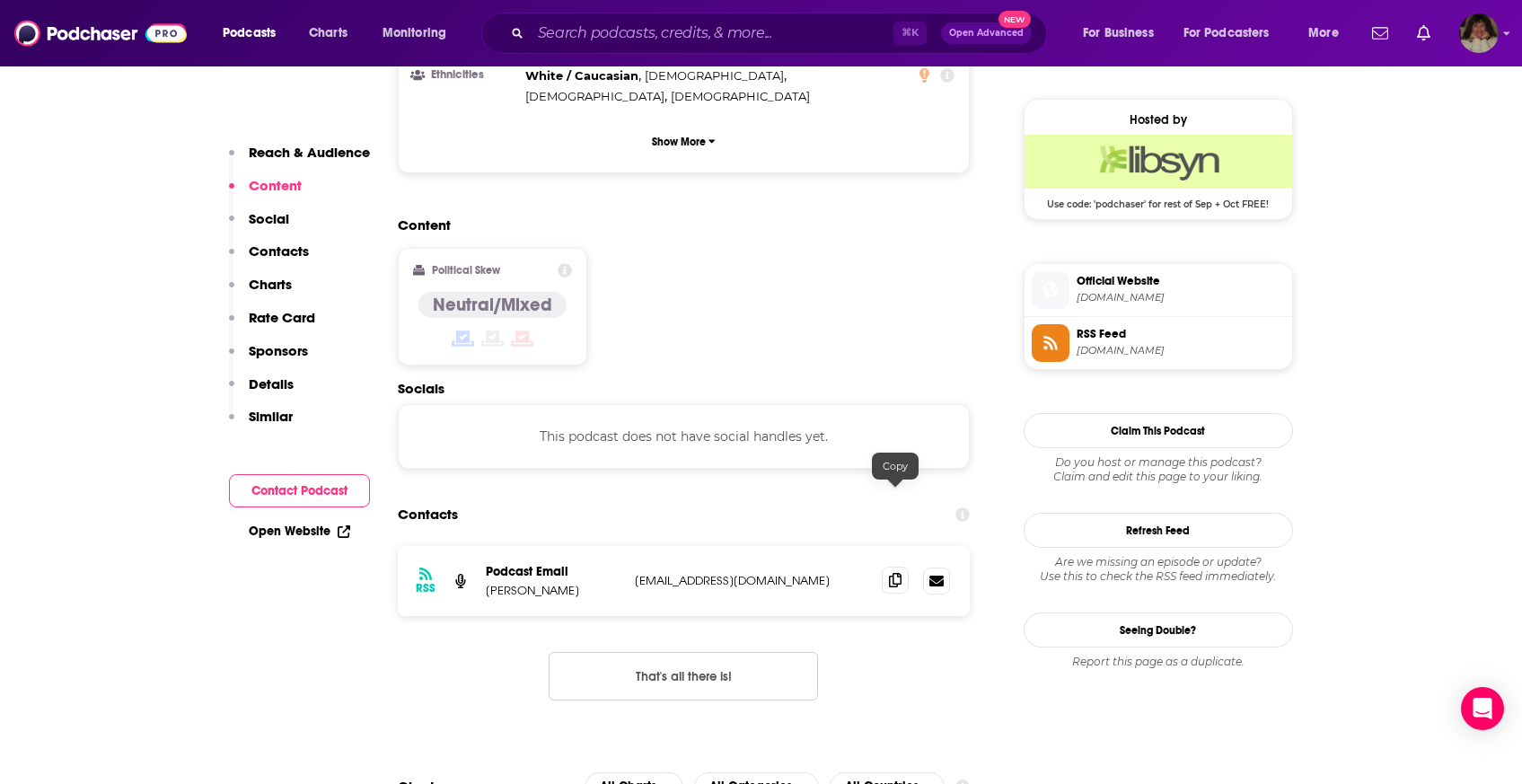
click at [897, 572] on icon at bounding box center [895, 580] width 13 height 14
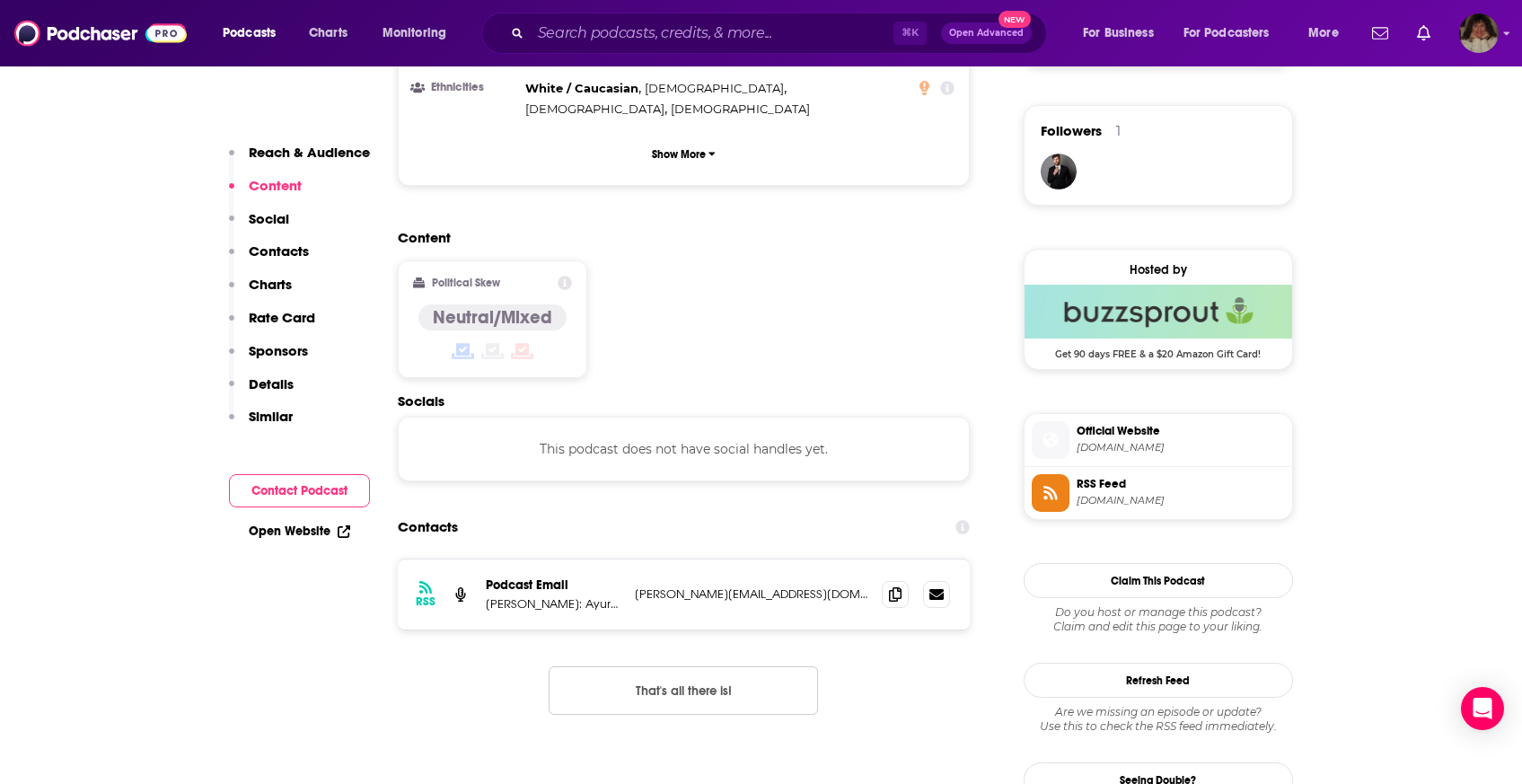
scroll to position [1275, 0]
click at [903, 579] on span at bounding box center [895, 592] width 27 height 27
